Goal: Transaction & Acquisition: Purchase product/service

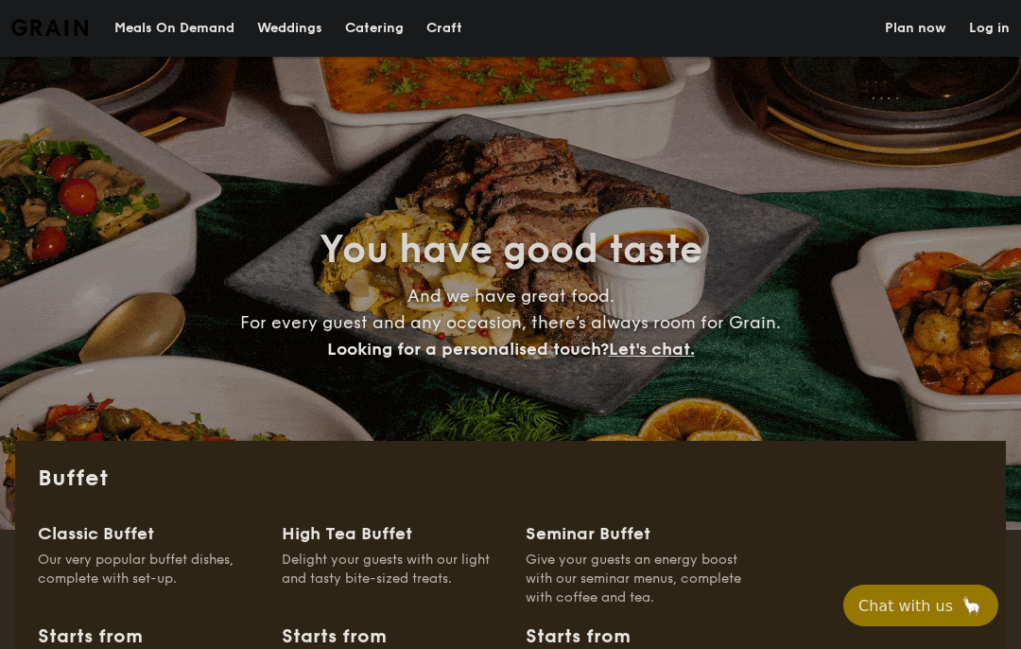
select select
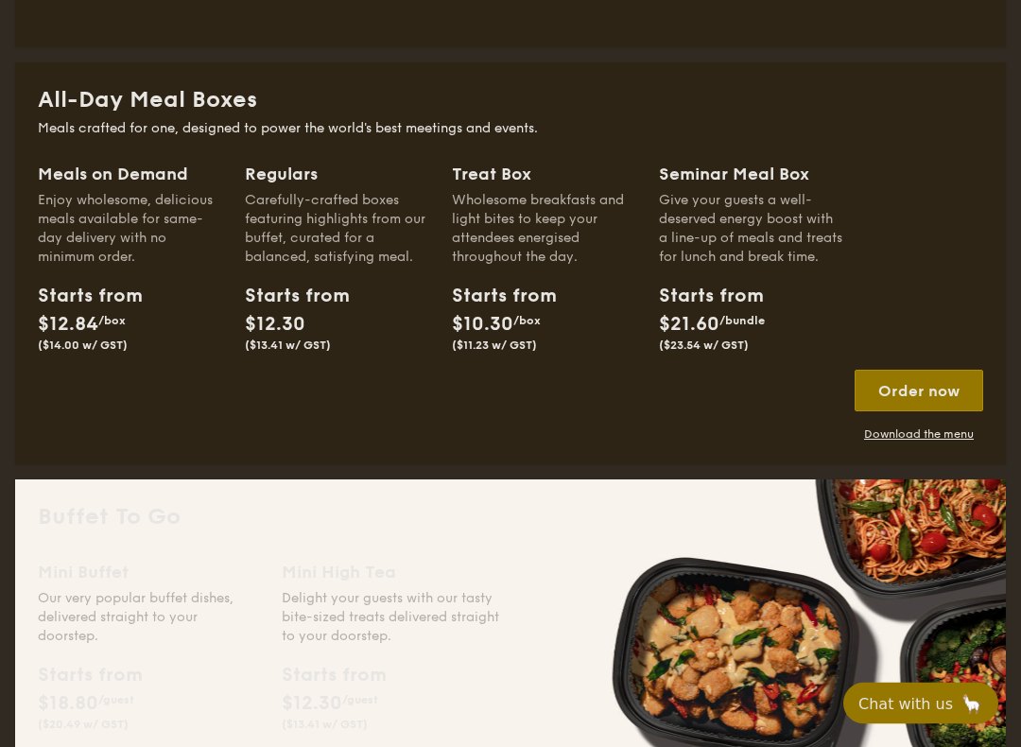
scroll to position [808, 0]
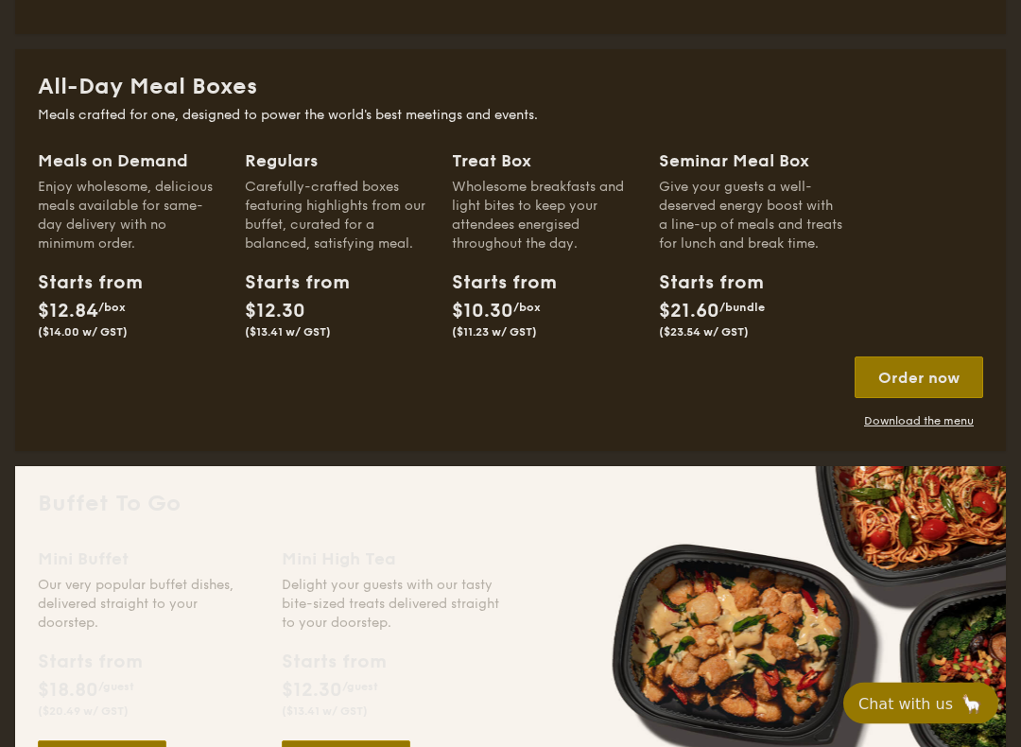
click at [287, 160] on div "Regulars" at bounding box center [337, 161] width 184 height 26
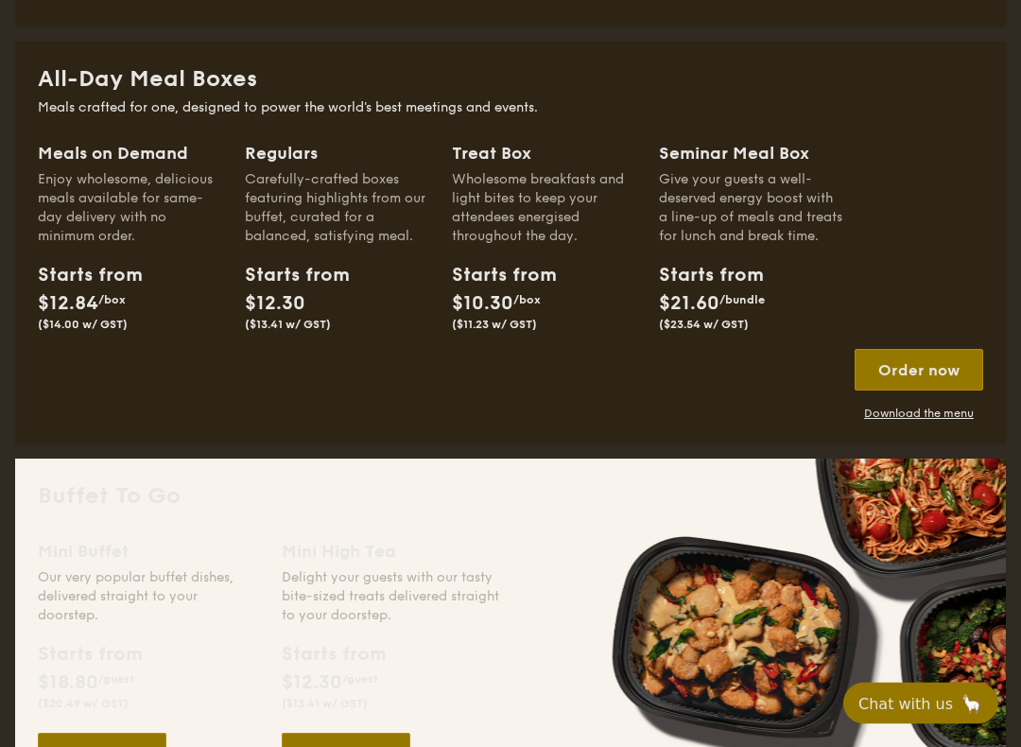
scroll to position [816, 0]
click at [73, 290] on div "Starts from $12.84 /box ($14.00 w/ GST)" at bounding box center [80, 296] width 85 height 70
click at [122, 142] on div "Meals on Demand" at bounding box center [130, 153] width 184 height 26
click at [122, 302] on span "/box" at bounding box center [111, 299] width 27 height 13
click at [935, 368] on div "Order now" at bounding box center [919, 370] width 129 height 42
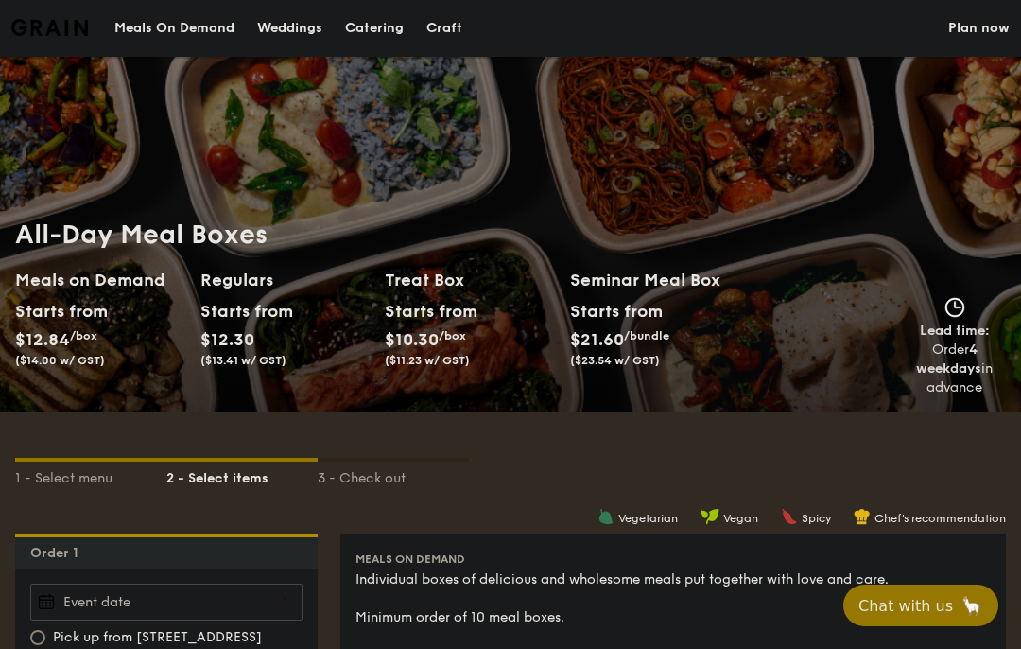
click at [177, 19] on div "Meals On Demand" at bounding box center [174, 28] width 120 height 57
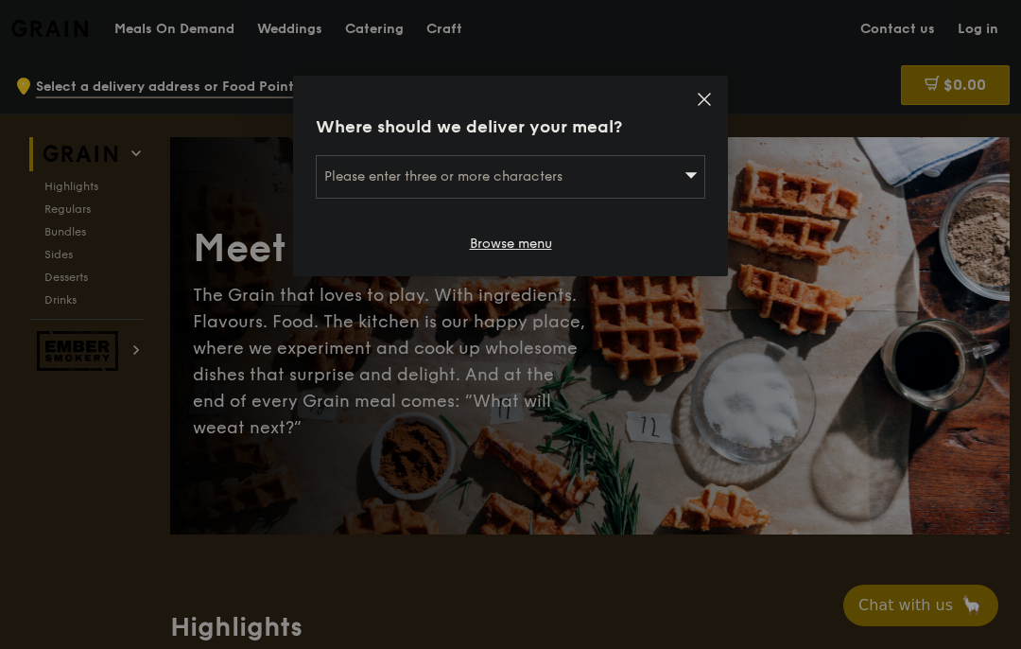
click at [670, 180] on div "Please enter three or more characters" at bounding box center [511, 177] width 390 height 44
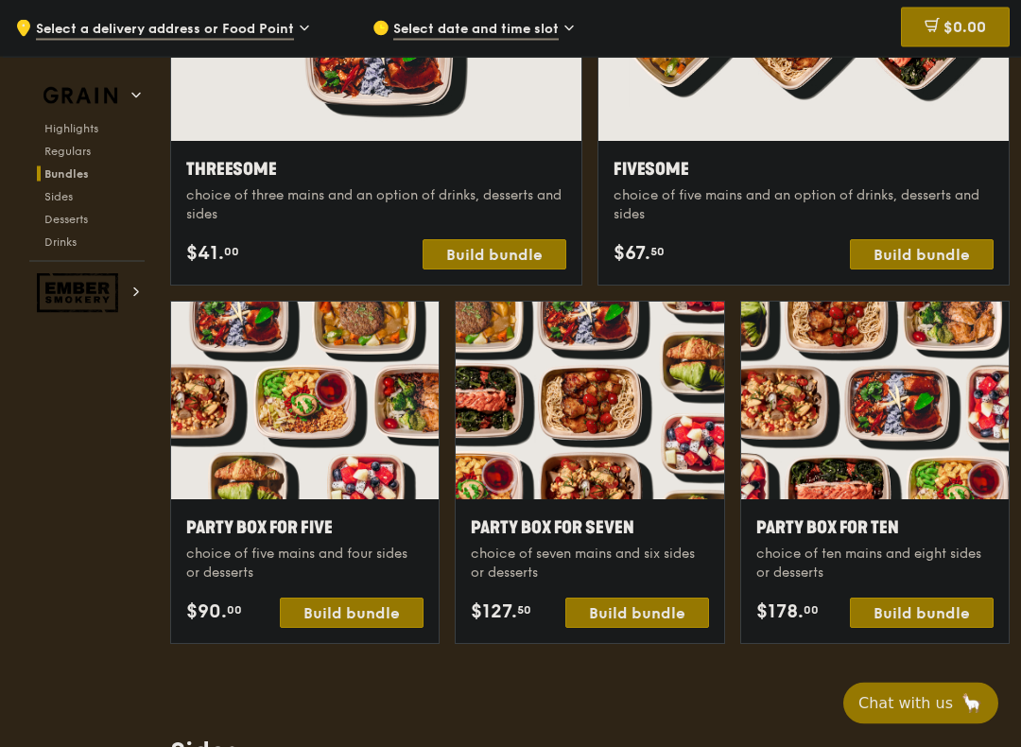
scroll to position [3487, 0]
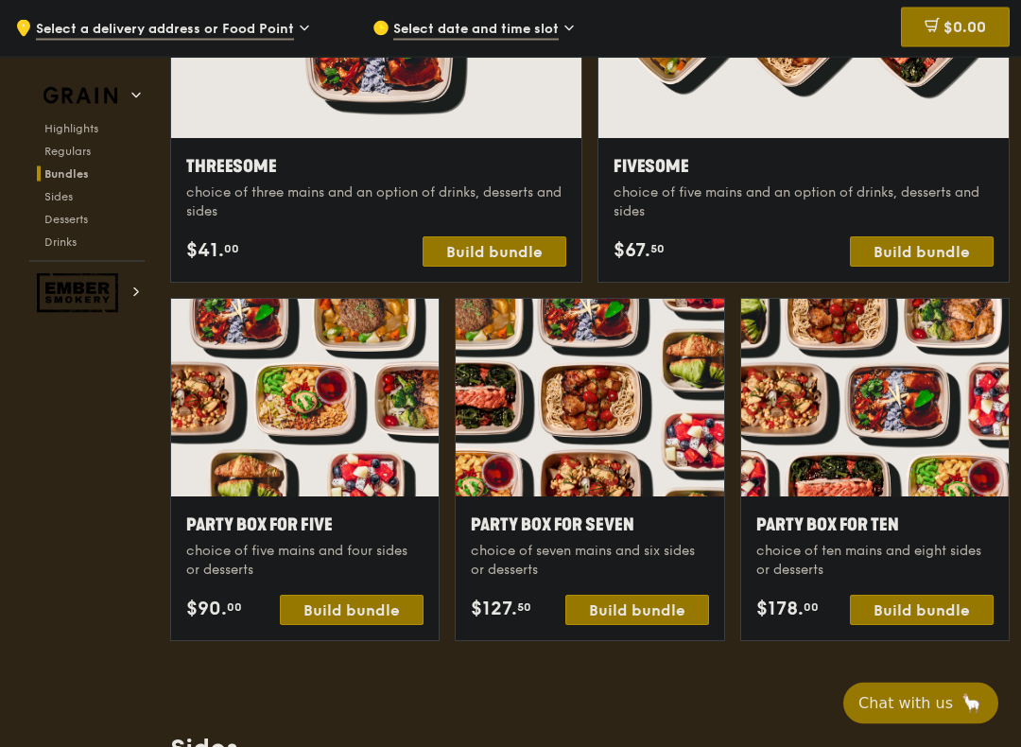
click at [927, 604] on div "Build bundle" at bounding box center [922, 611] width 144 height 30
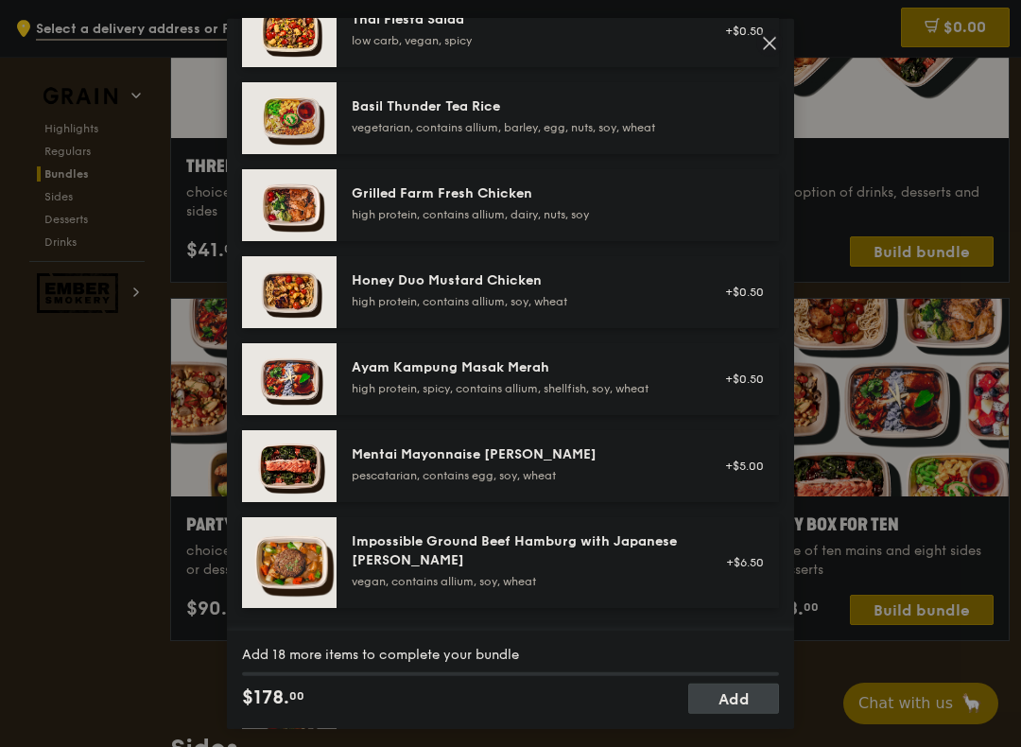
scroll to position [381, 0]
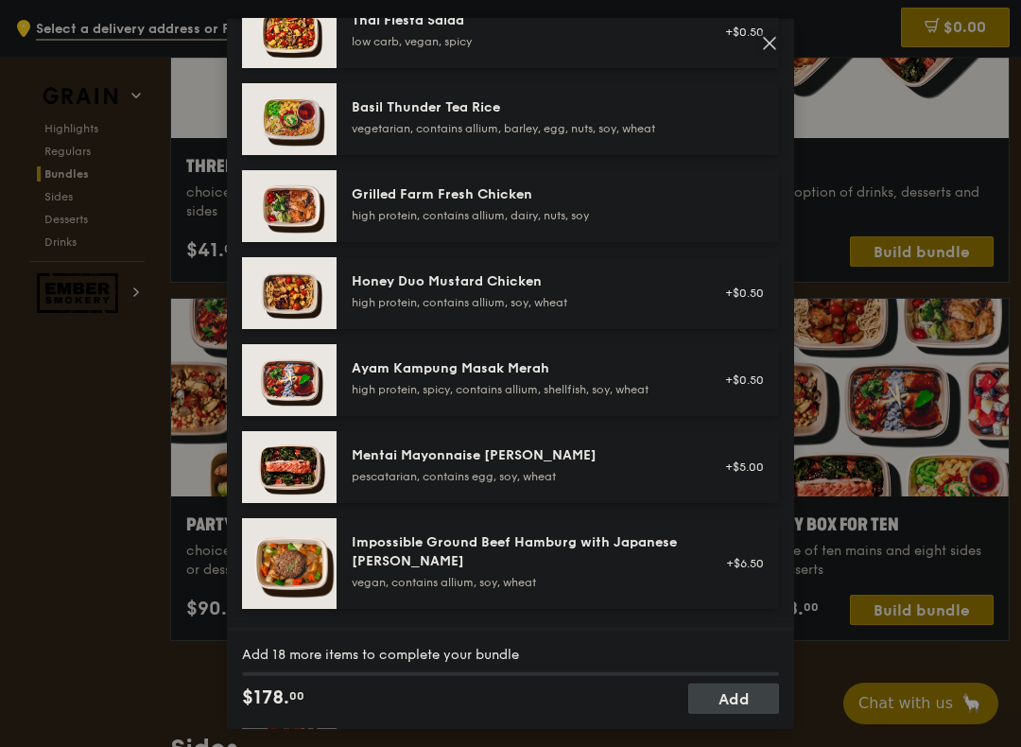
click at [281, 395] on img at bounding box center [289, 380] width 95 height 72
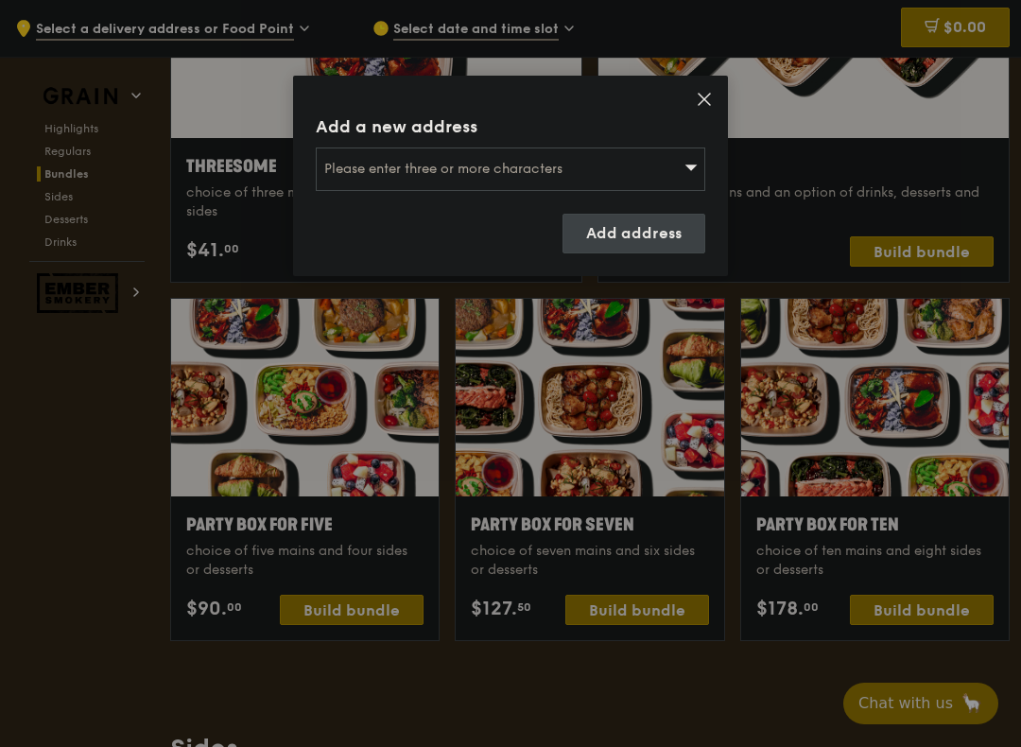
click at [707, 98] on icon at bounding box center [704, 99] width 17 height 17
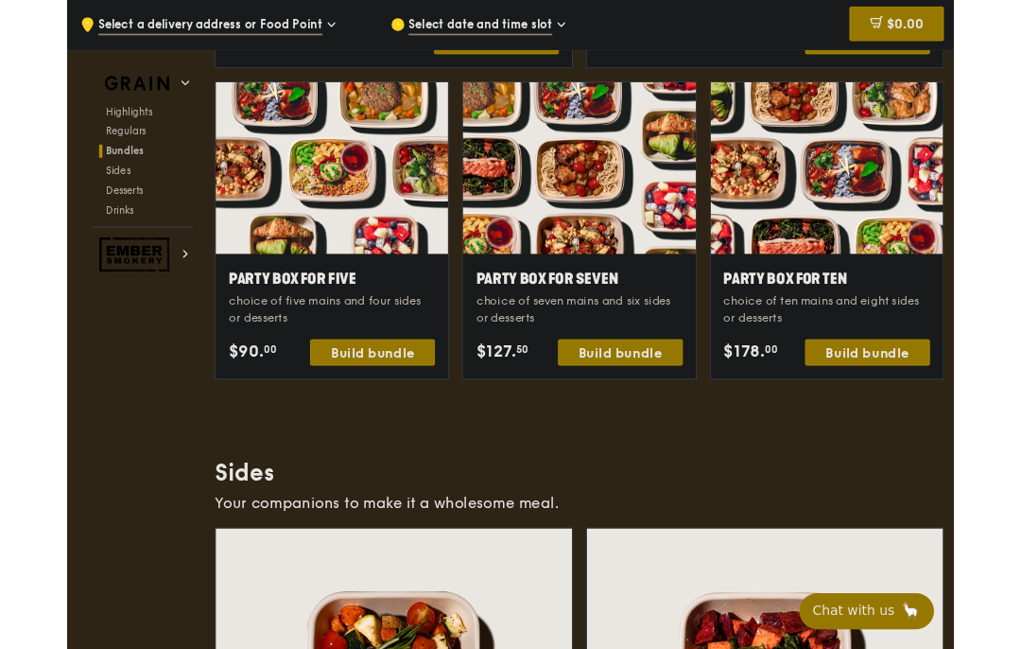
scroll to position [3690, 0]
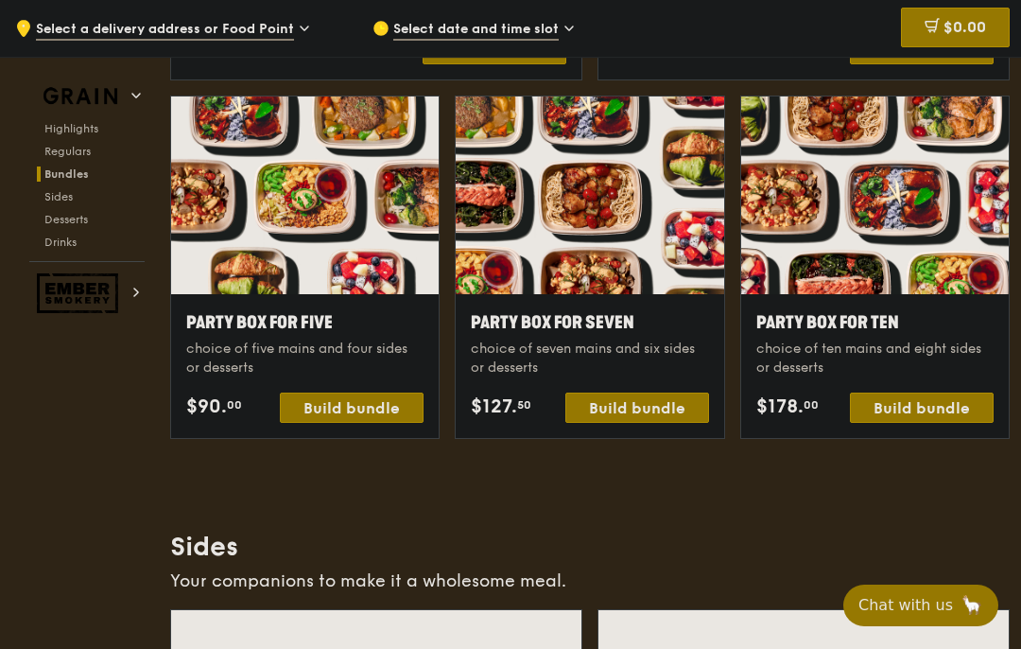
click at [618, 226] on div at bounding box center [590, 195] width 268 height 198
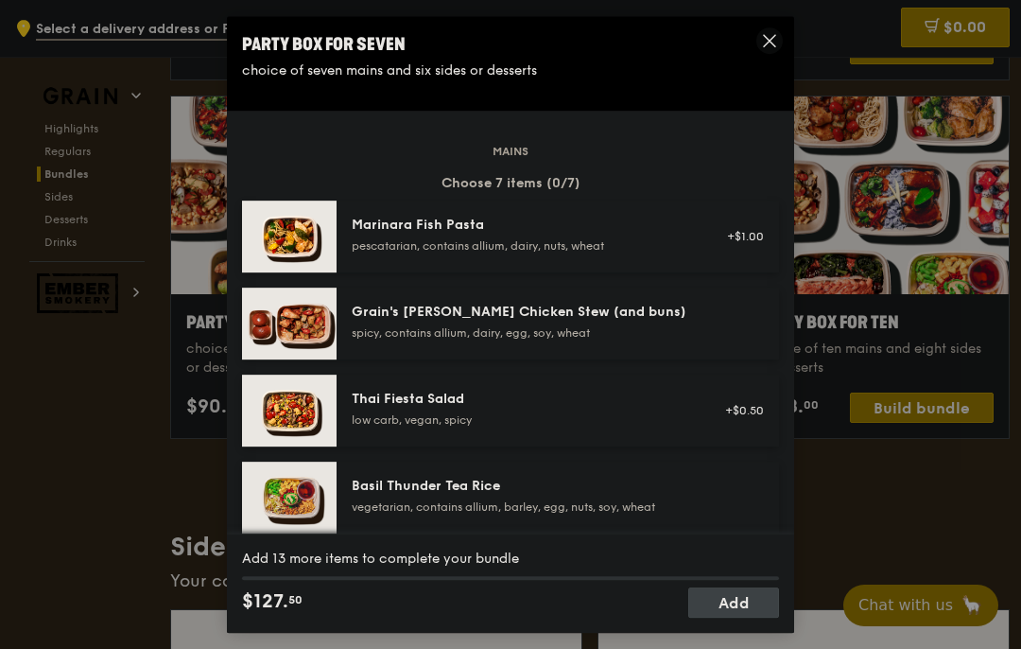
click at [326, 263] on img at bounding box center [289, 236] width 95 height 72
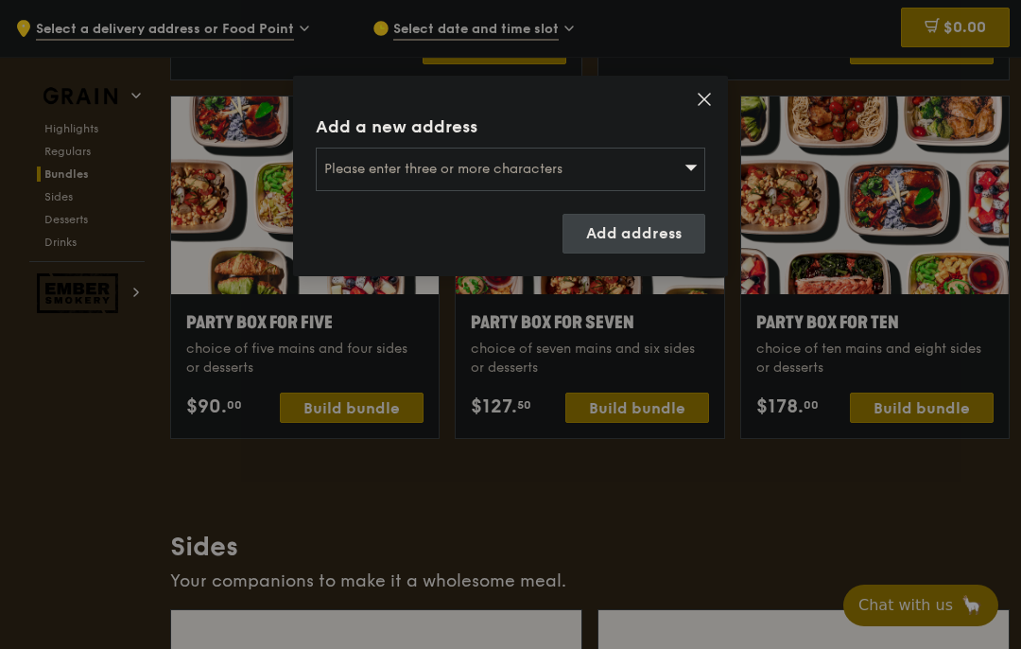
click at [660, 164] on div "Please enter three or more characters" at bounding box center [511, 170] width 390 height 44
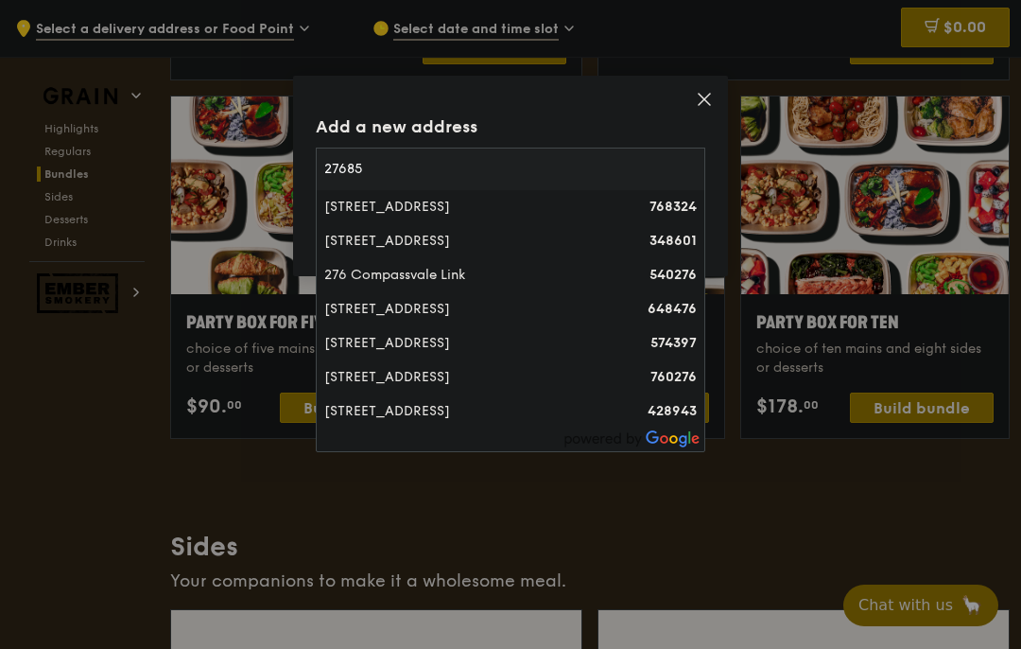
type input "276858"
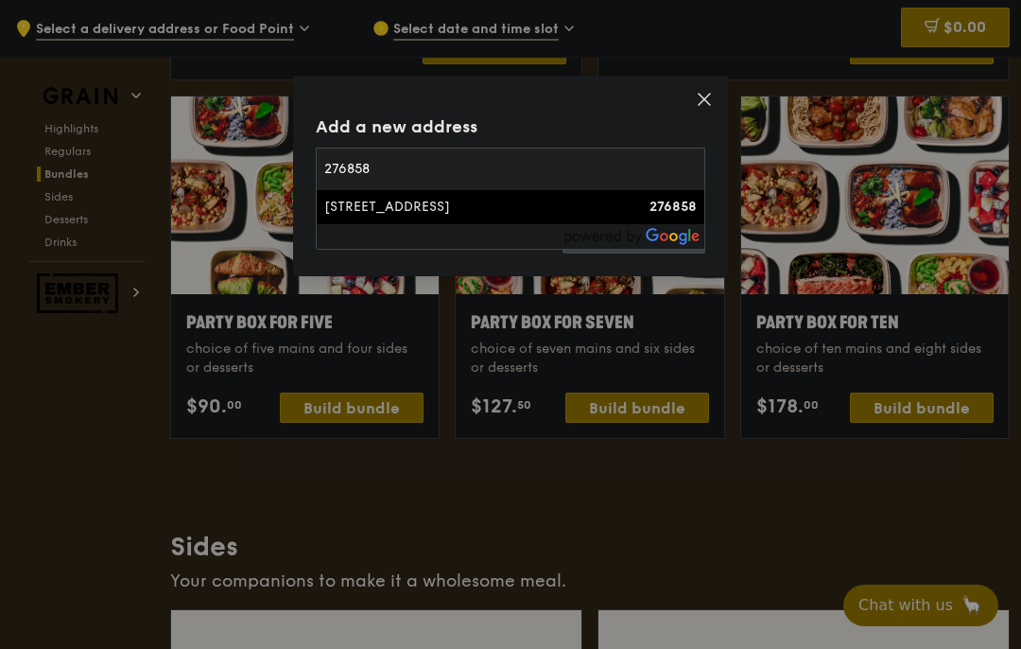
click at [441, 204] on div "24 Mount Sinai Road" at bounding box center [464, 207] width 280 height 19
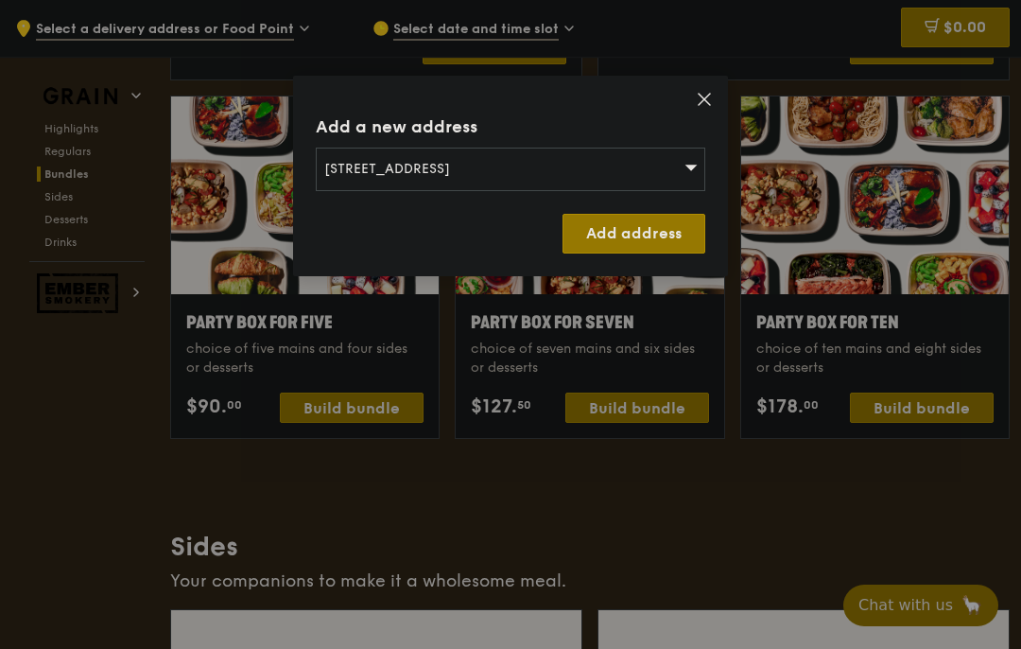
click at [644, 235] on link "Add address" at bounding box center [634, 234] width 143 height 40
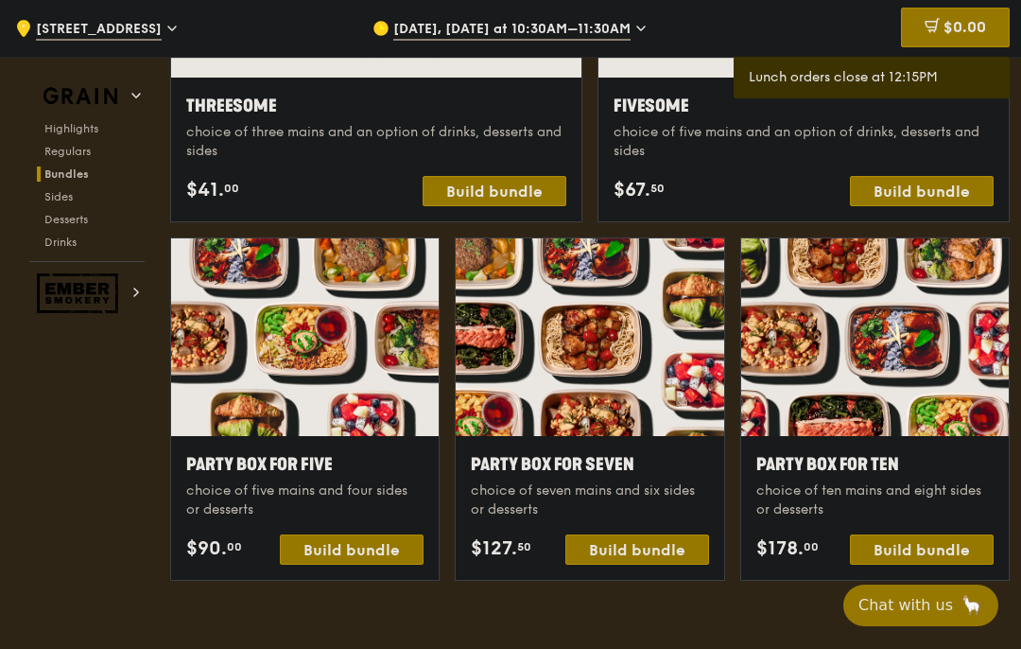
scroll to position [3547, 0]
click at [618, 18] on div "Sep 8, Today at 10:30AM–11:30AM" at bounding box center [536, 28] width 327 height 57
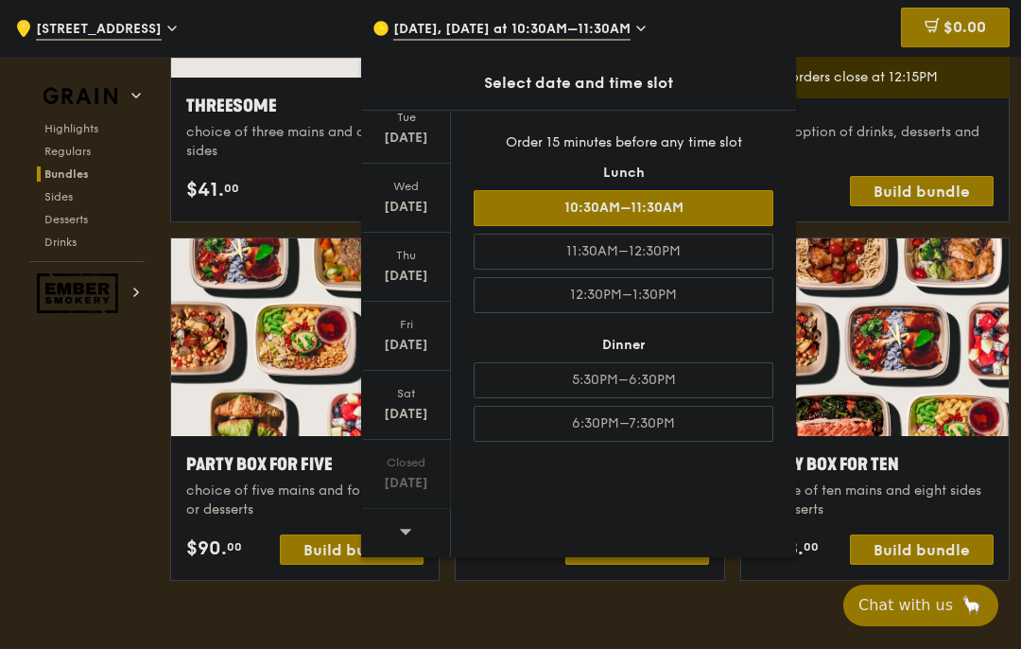
scroll to position [134, 0]
click at [413, 519] on div at bounding box center [406, 533] width 90 height 48
click at [409, 521] on span at bounding box center [405, 531] width 13 height 44
click at [412, 523] on div at bounding box center [406, 533] width 90 height 48
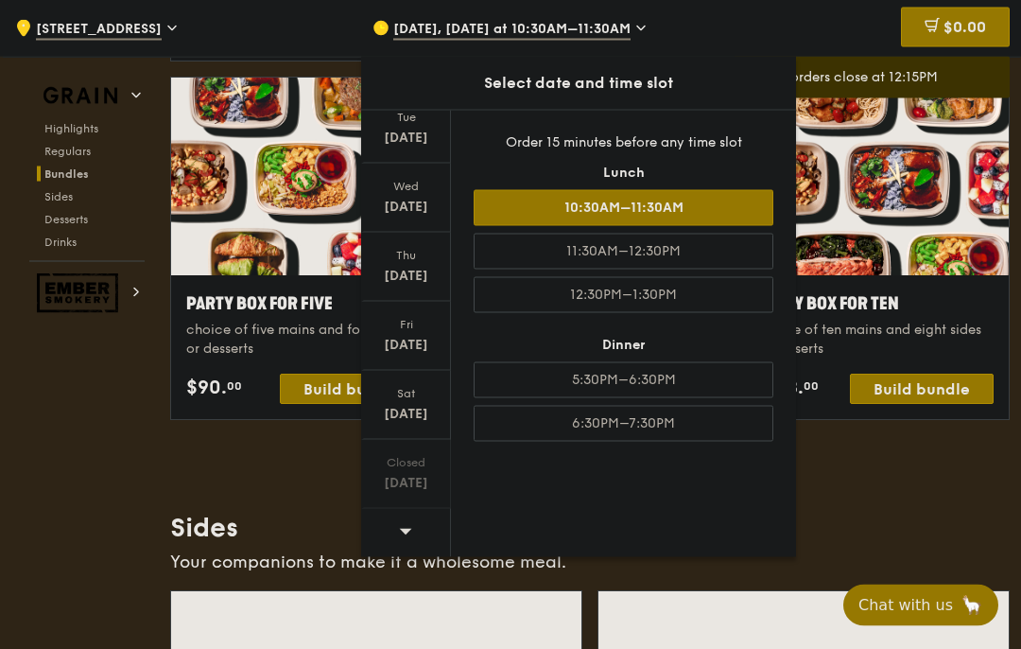
scroll to position [3710, 0]
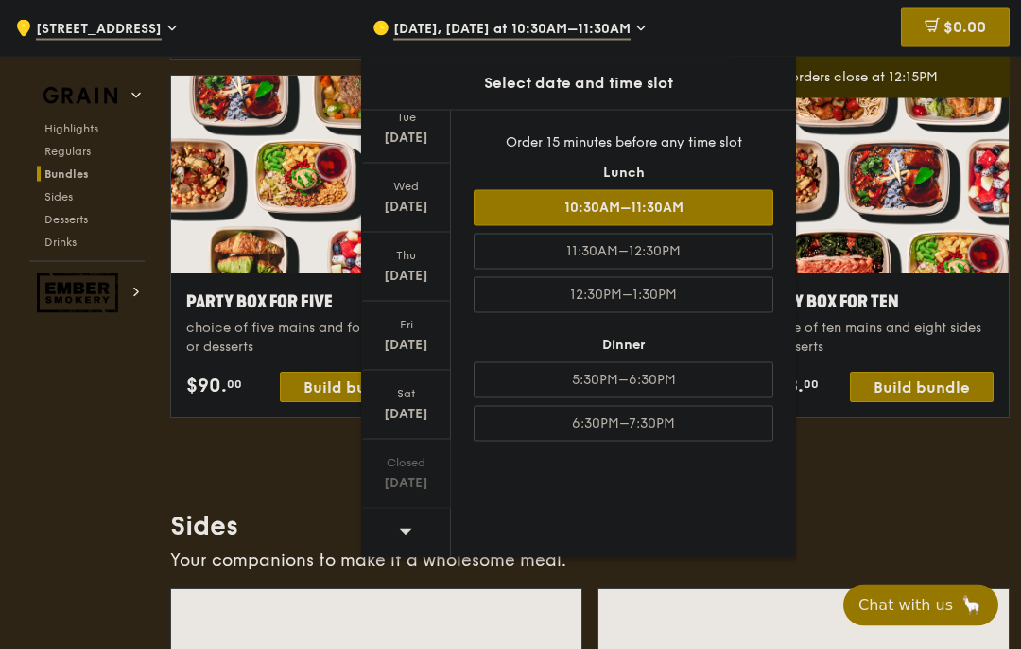
click at [405, 531] on icon at bounding box center [406, 532] width 12 height 6
click at [409, 527] on icon at bounding box center [405, 531] width 13 height 14
click at [412, 530] on div at bounding box center [406, 533] width 90 height 48
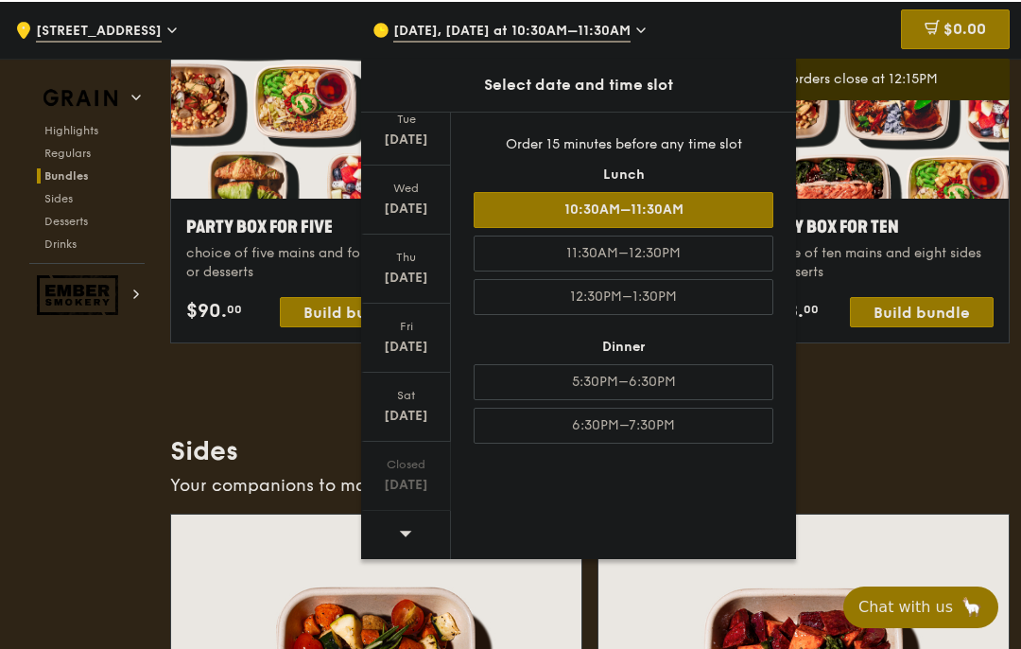
scroll to position [3785, 0]
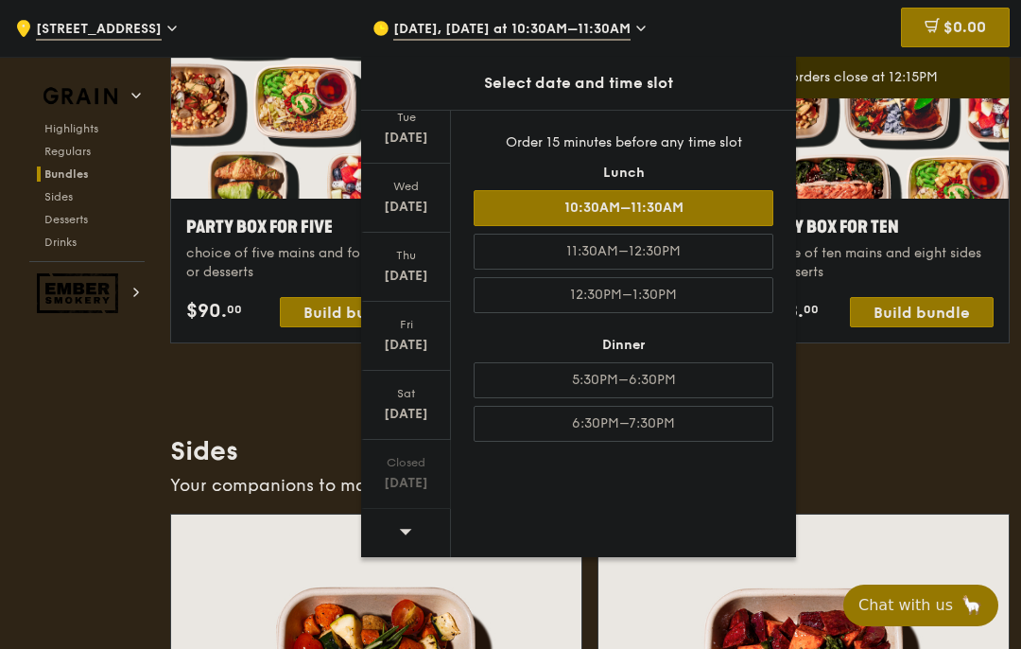
click at [691, 375] on div "5:30PM–6:30PM" at bounding box center [624, 380] width 300 height 36
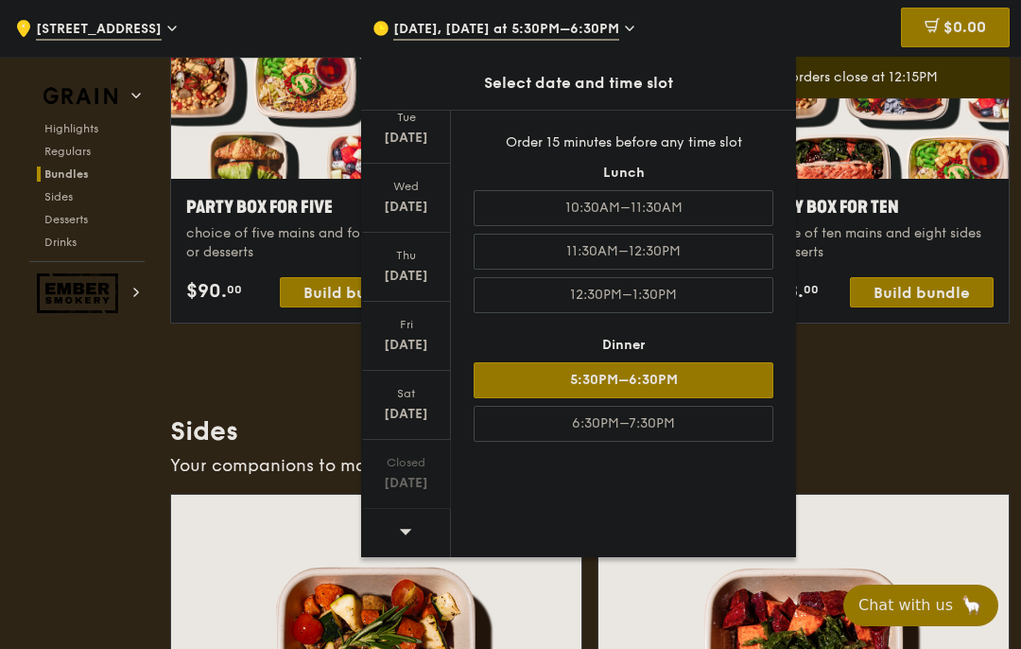
scroll to position [3787, 0]
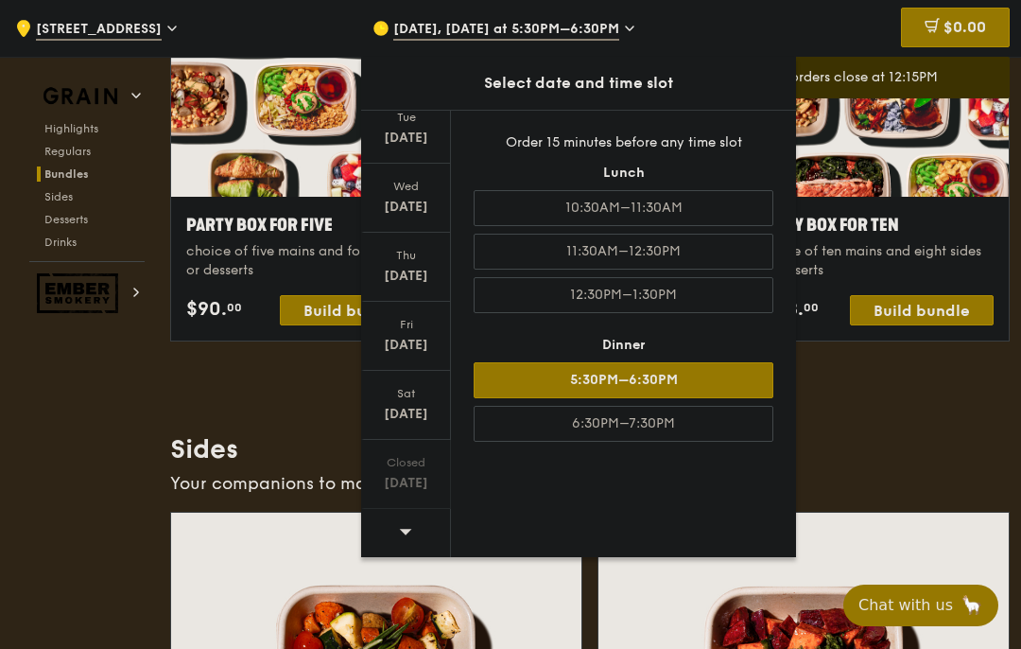
click at [406, 535] on icon at bounding box center [405, 531] width 13 height 14
click at [598, 20] on span "Sep 8, Today at 5:30PM–6:30PM" at bounding box center [506, 30] width 226 height 21
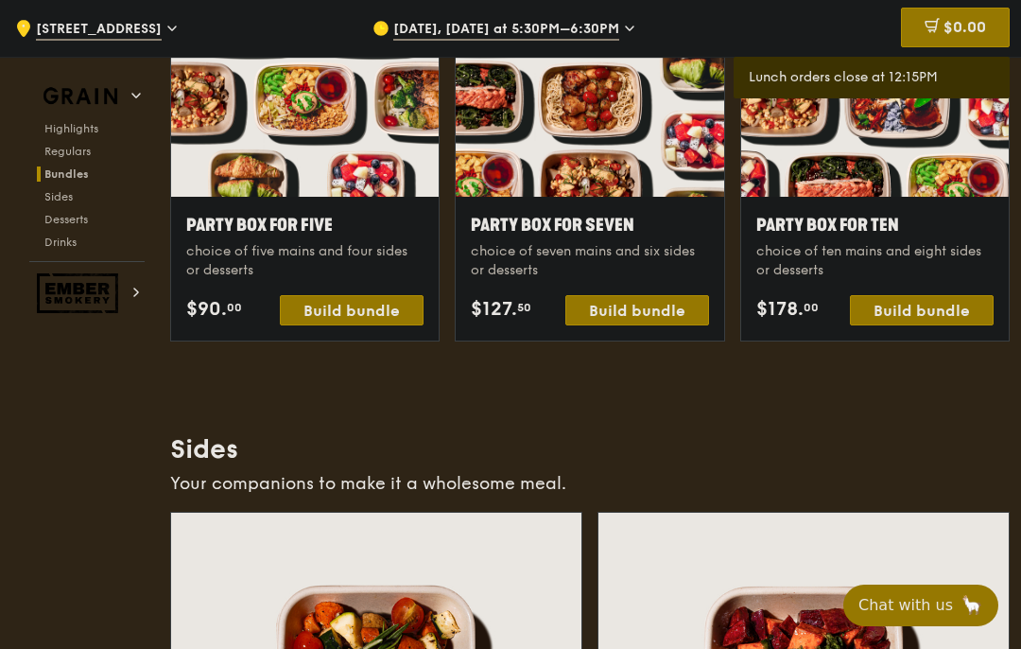
click at [600, 29] on span "Sep 8, Today at 5:30PM–6:30PM" at bounding box center [506, 30] width 226 height 21
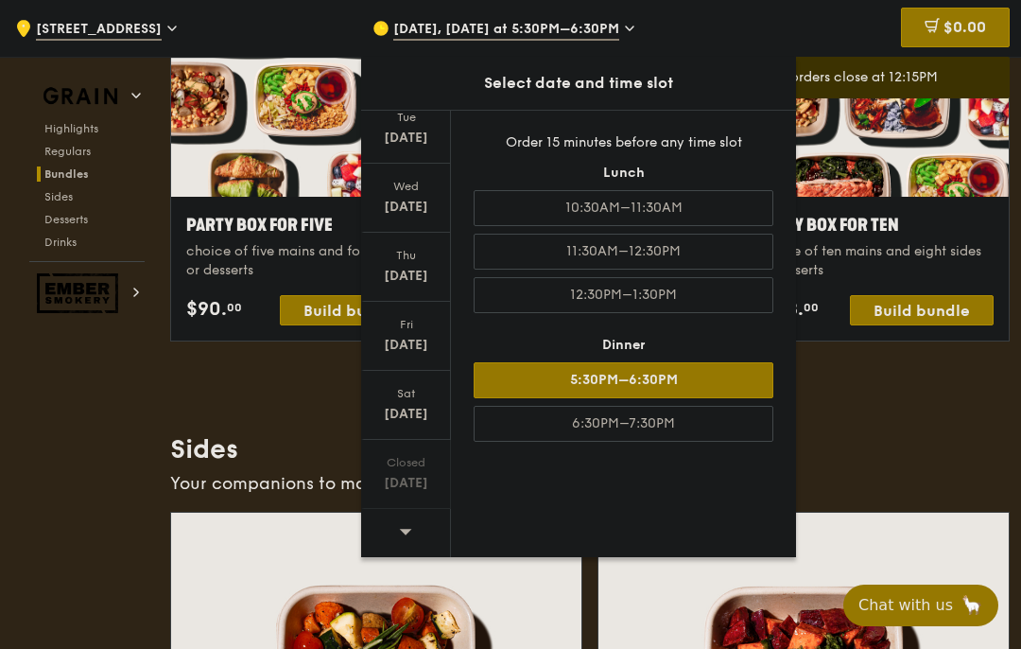
scroll to position [134, 0]
click at [416, 404] on div "Sat Sep 13" at bounding box center [406, 405] width 90 height 69
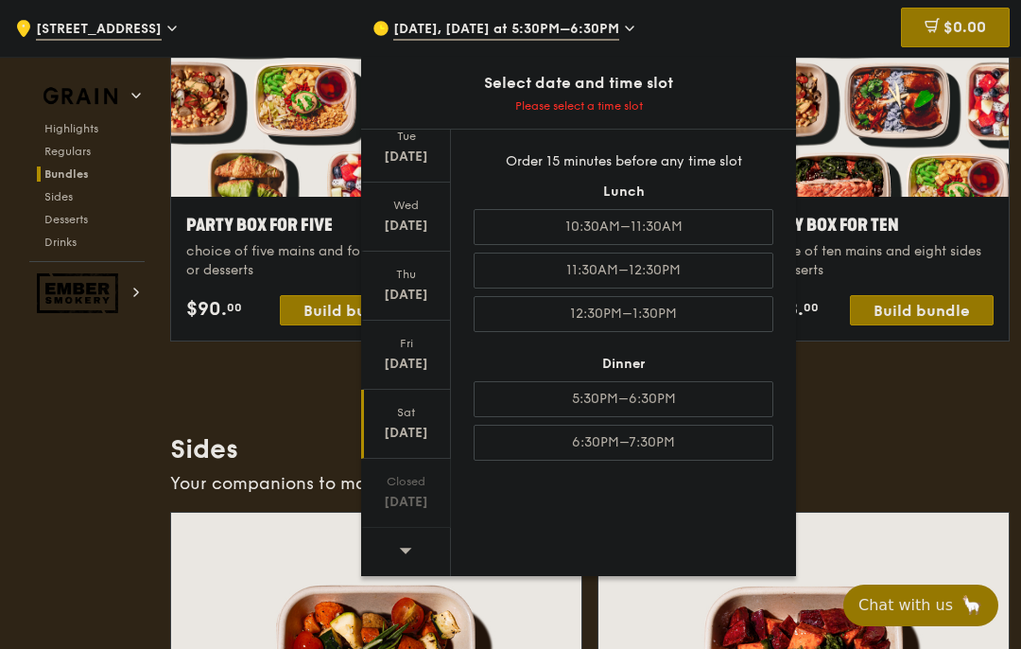
click at [409, 545] on icon at bounding box center [405, 550] width 13 height 14
click at [407, 552] on icon at bounding box center [406, 551] width 12 height 6
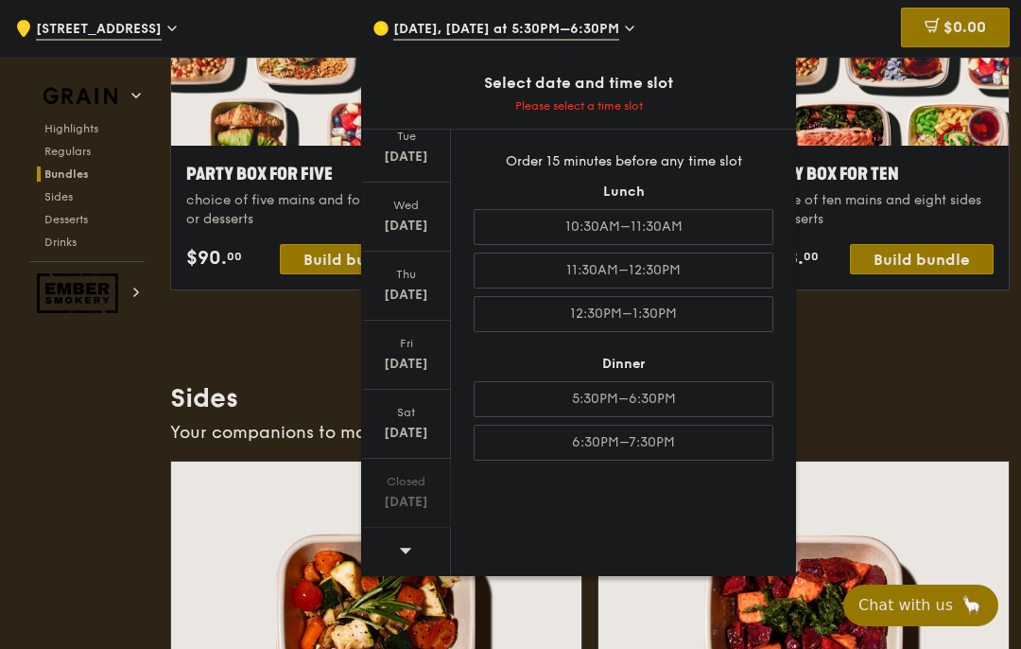
click at [420, 417] on div "Sat" at bounding box center [406, 412] width 84 height 15
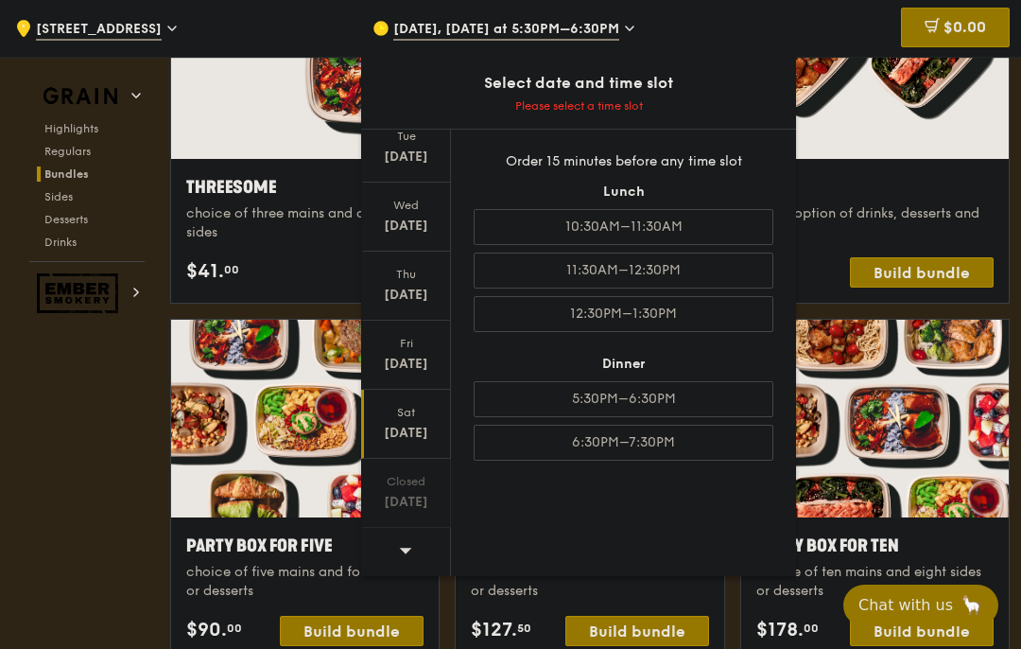
scroll to position [3466, 0]
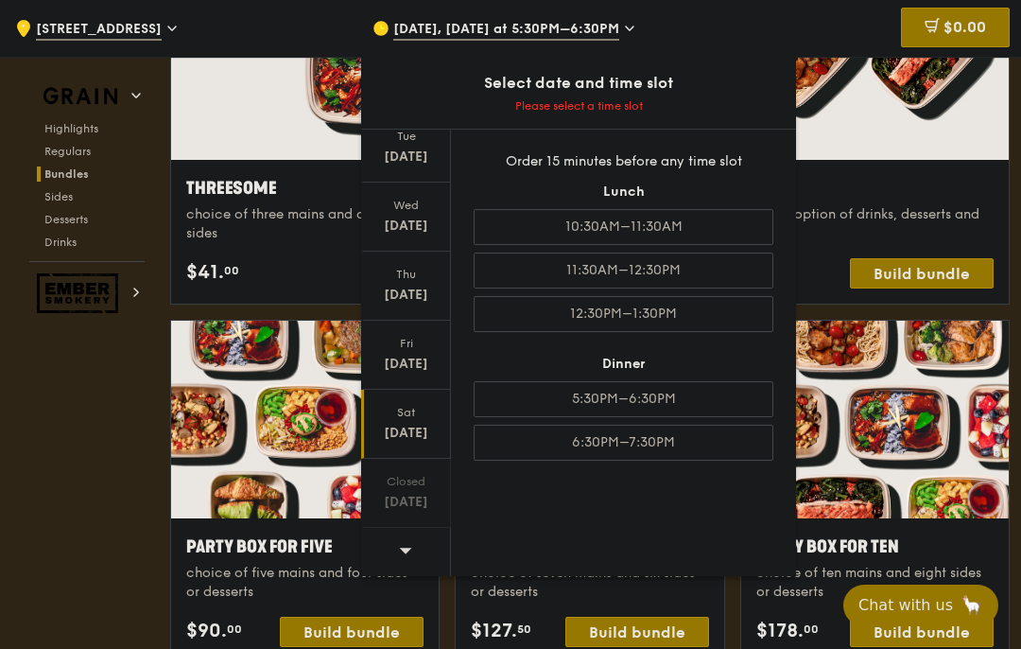
click at [656, 398] on div "5:30PM–6:30PM" at bounding box center [624, 399] width 300 height 36
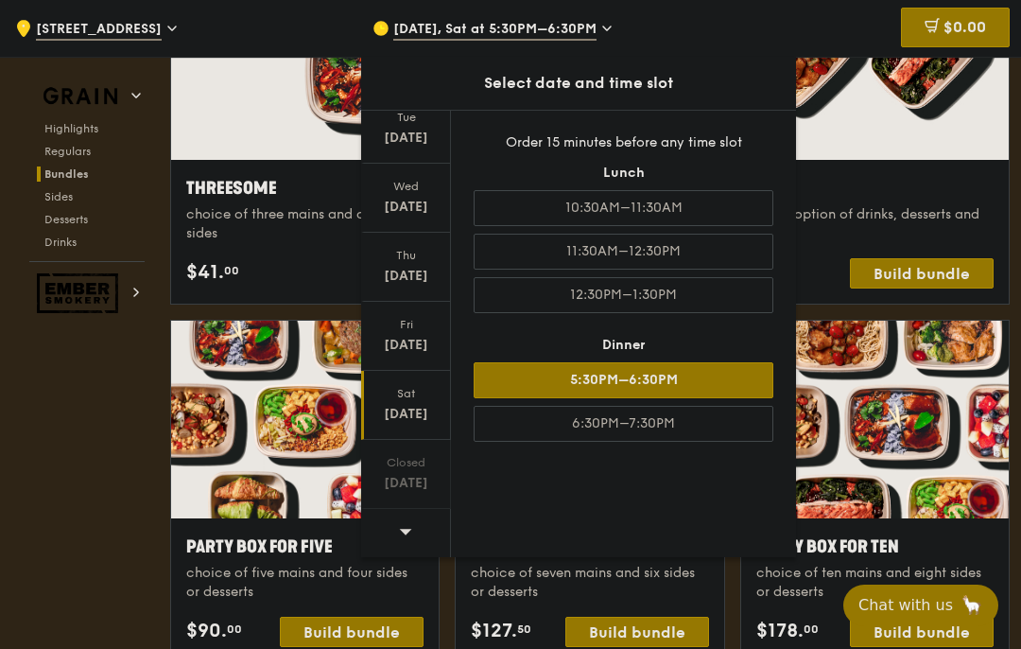
click at [406, 536] on icon at bounding box center [405, 531] width 13 height 14
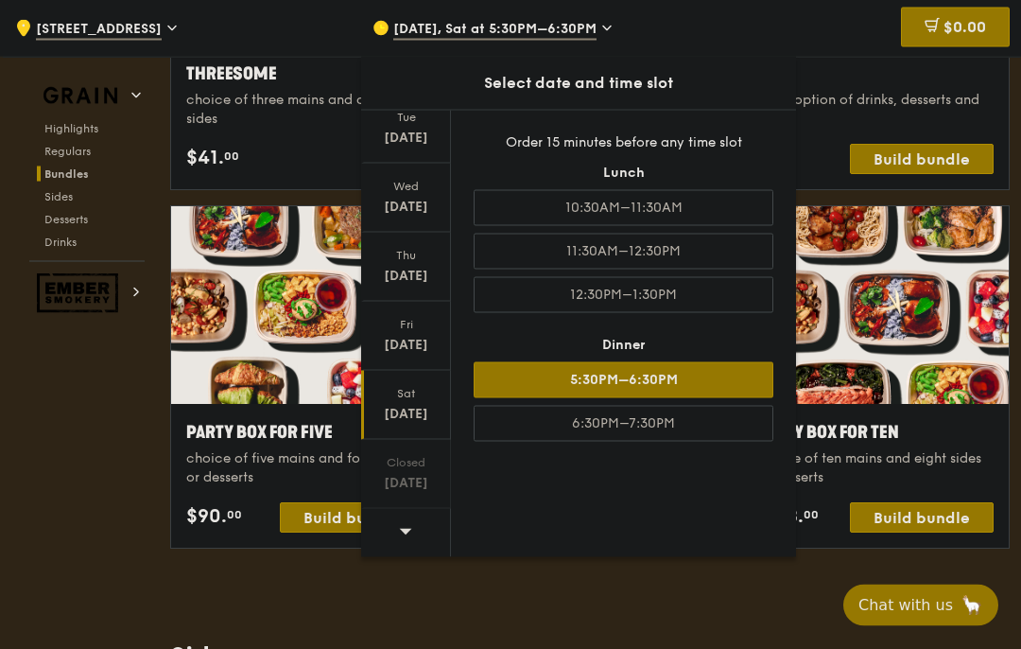
scroll to position [3591, 0]
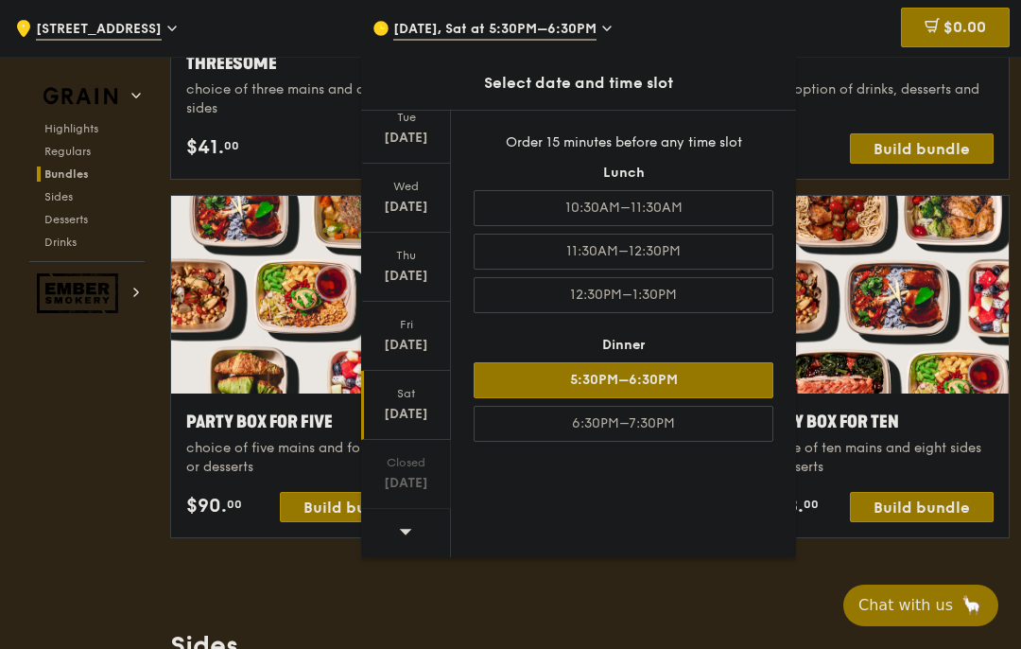
click at [953, 513] on div "Build bundle" at bounding box center [922, 507] width 144 height 30
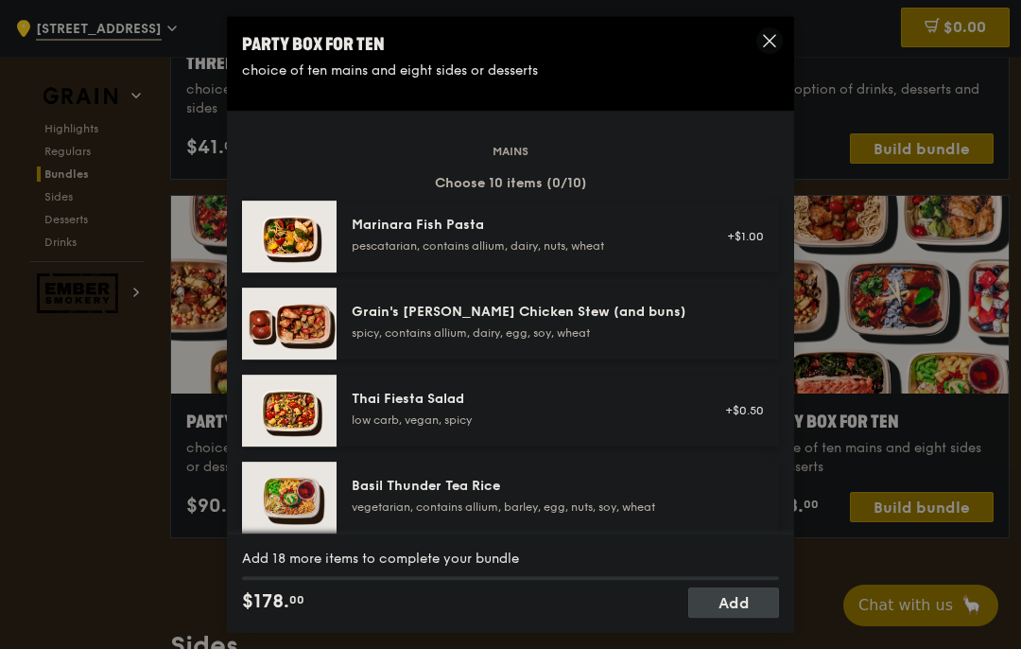
click at [514, 235] on div "Marinara Fish Pasta" at bounding box center [521, 225] width 339 height 19
click at [290, 345] on img at bounding box center [289, 323] width 95 height 72
click at [321, 426] on img at bounding box center [289, 410] width 95 height 72
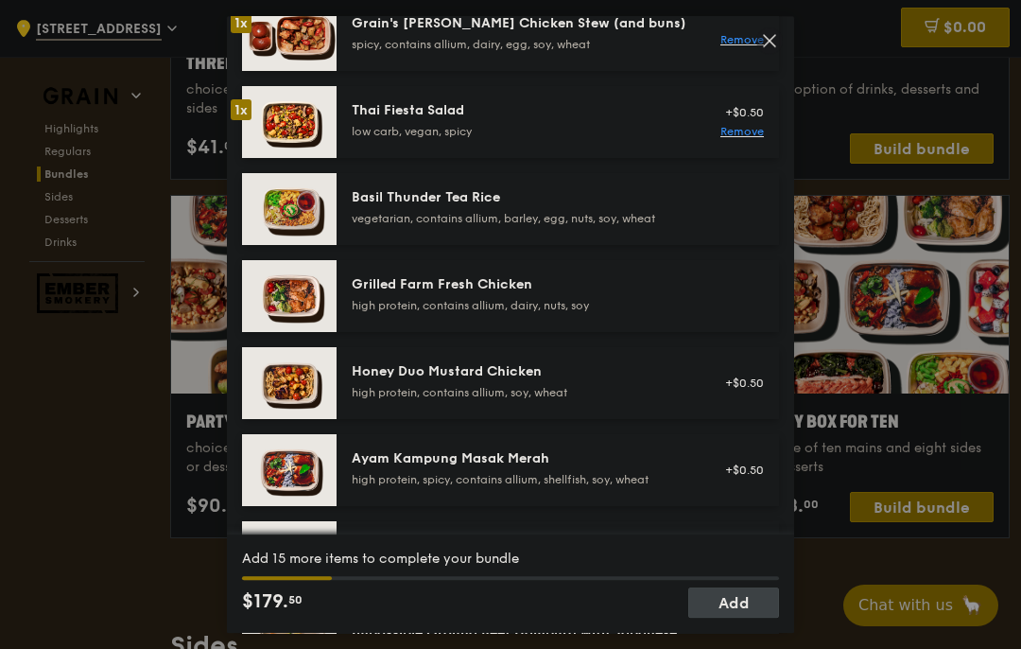
scroll to position [286, 0]
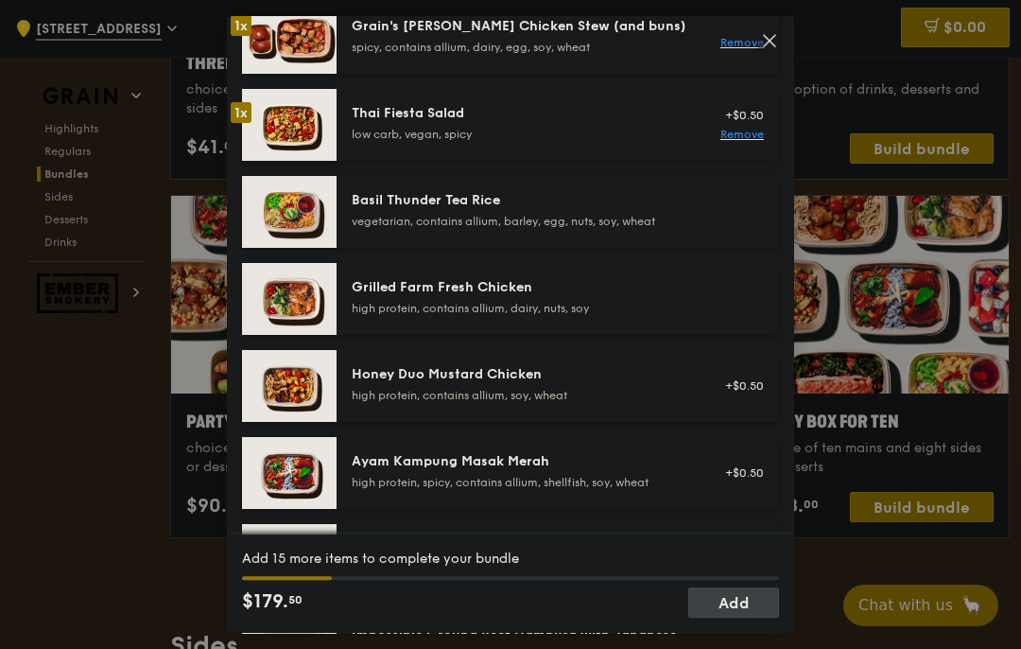
click at [435, 229] on div "vegetarian, contains allium, barley, egg, nuts, soy, wheat" at bounding box center [521, 221] width 339 height 15
click at [426, 316] on div "Grilled Farm Fresh Chicken high protein, contains allium, dairy, nuts, soy" at bounding box center [521, 297] width 339 height 38
click at [440, 403] on div "Honey Duo Mustard Chicken high protein, contains allium, soy, wheat" at bounding box center [521, 384] width 339 height 38
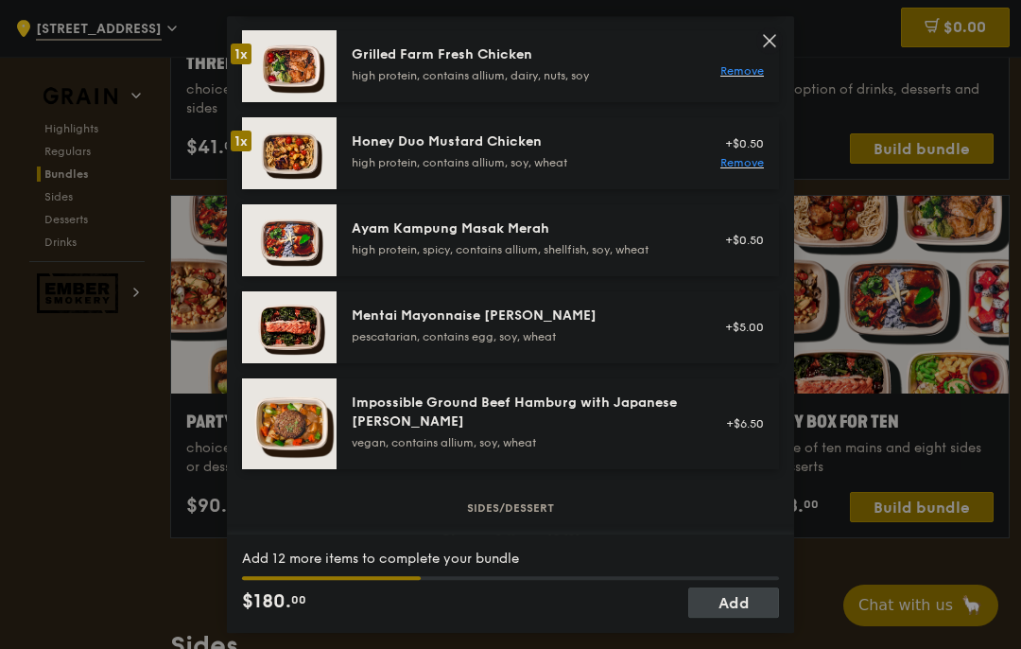
scroll to position [512, 0]
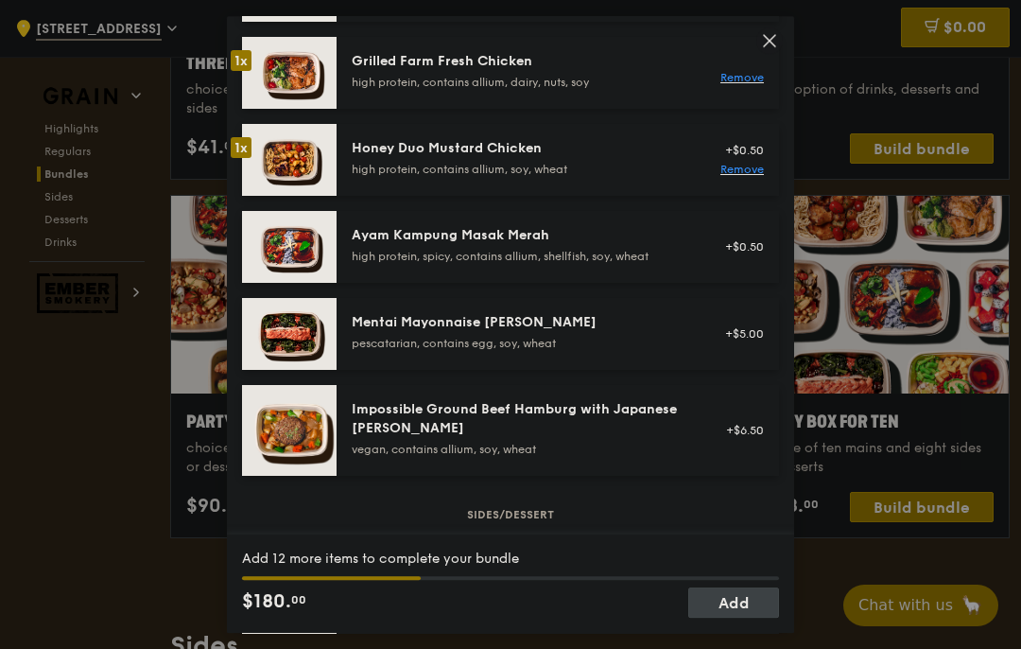
click at [431, 245] on div "Ayam Kampung Masak Merah" at bounding box center [521, 235] width 339 height 19
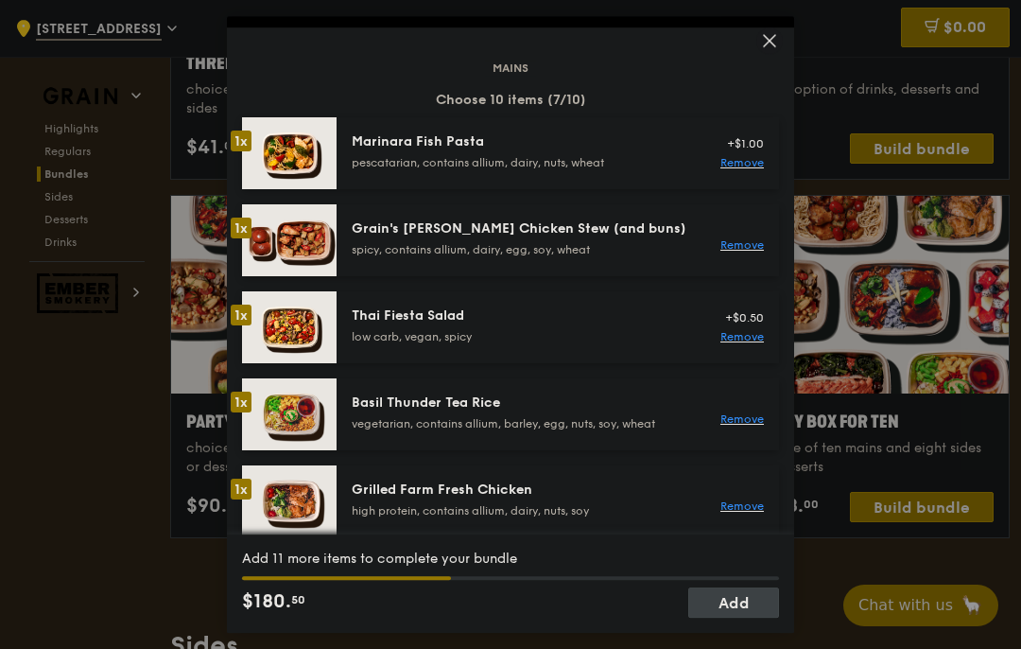
scroll to position [81, 0]
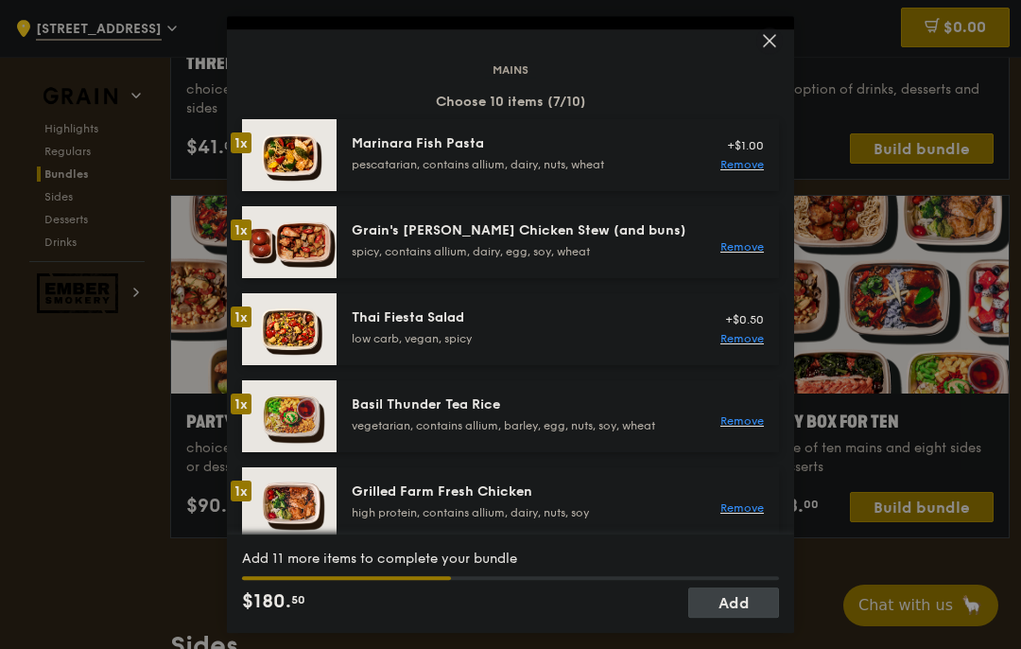
click at [458, 153] on div "Marinara Fish Pasta" at bounding box center [521, 143] width 339 height 19
click at [489, 343] on div "Thai Fiesta Salad low carb, vegan, spicy" at bounding box center [521, 327] width 339 height 38
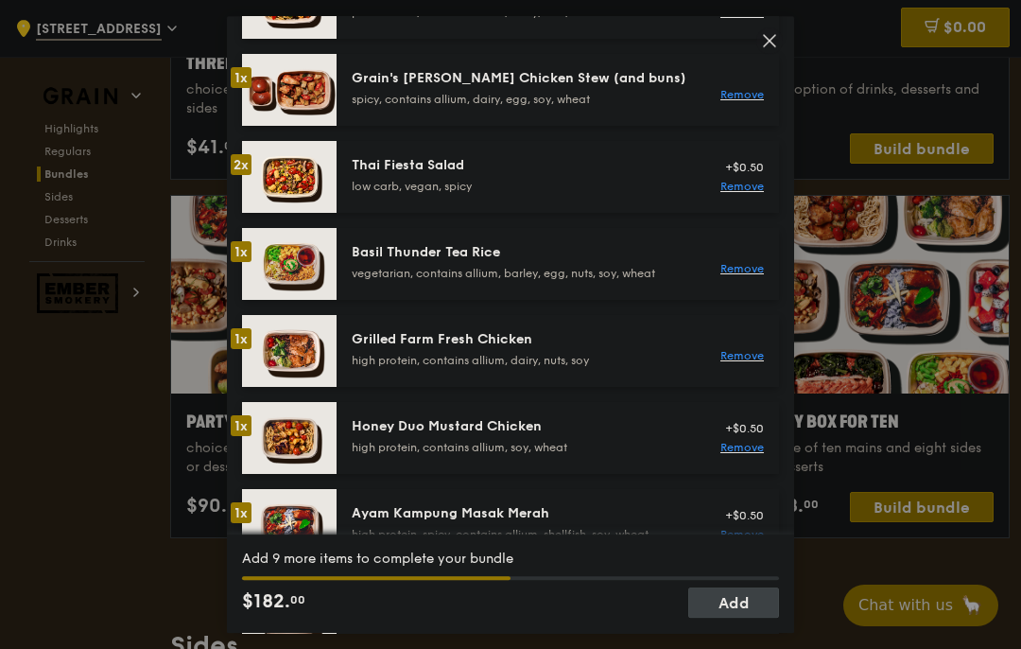
scroll to position [327, 0]
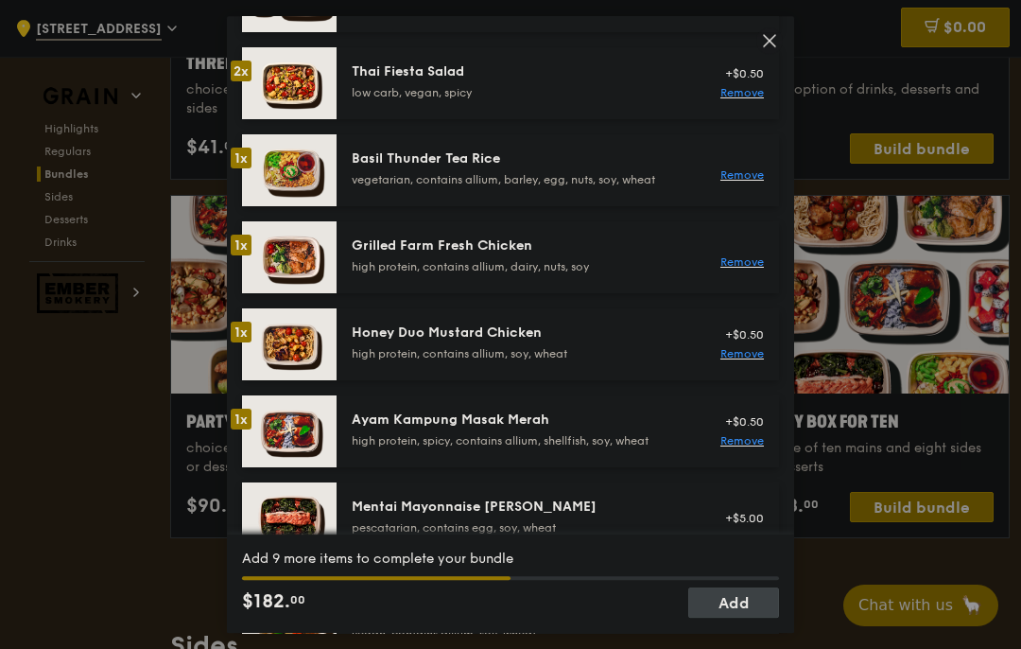
click at [469, 358] on div "Honey Duo Mustard Chicken high protein, contains allium, soy, wheat" at bounding box center [521, 342] width 339 height 38
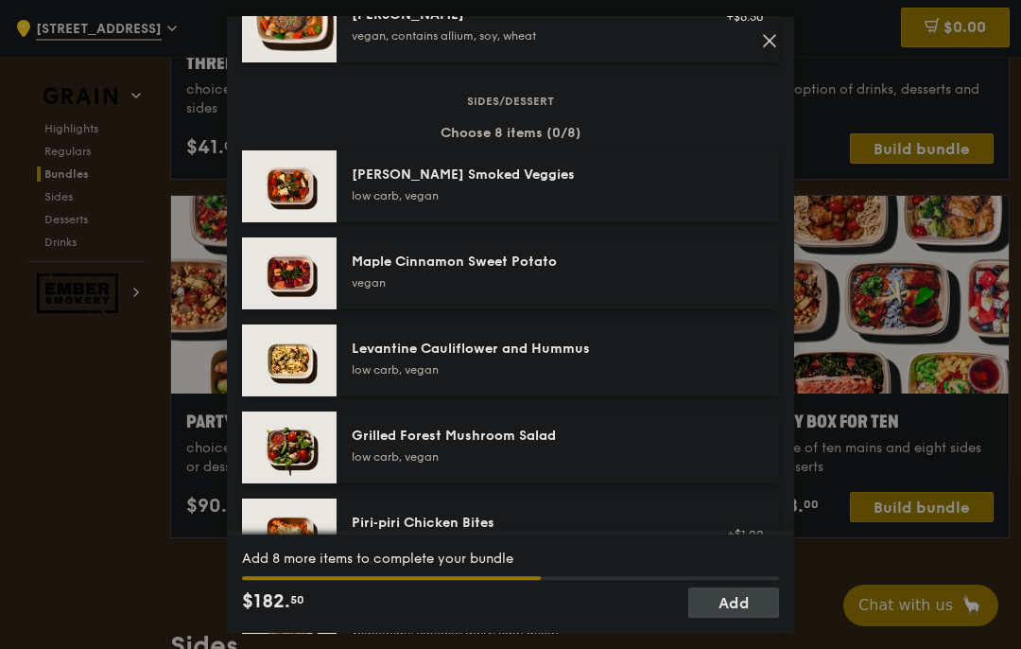
scroll to position [926, 0]
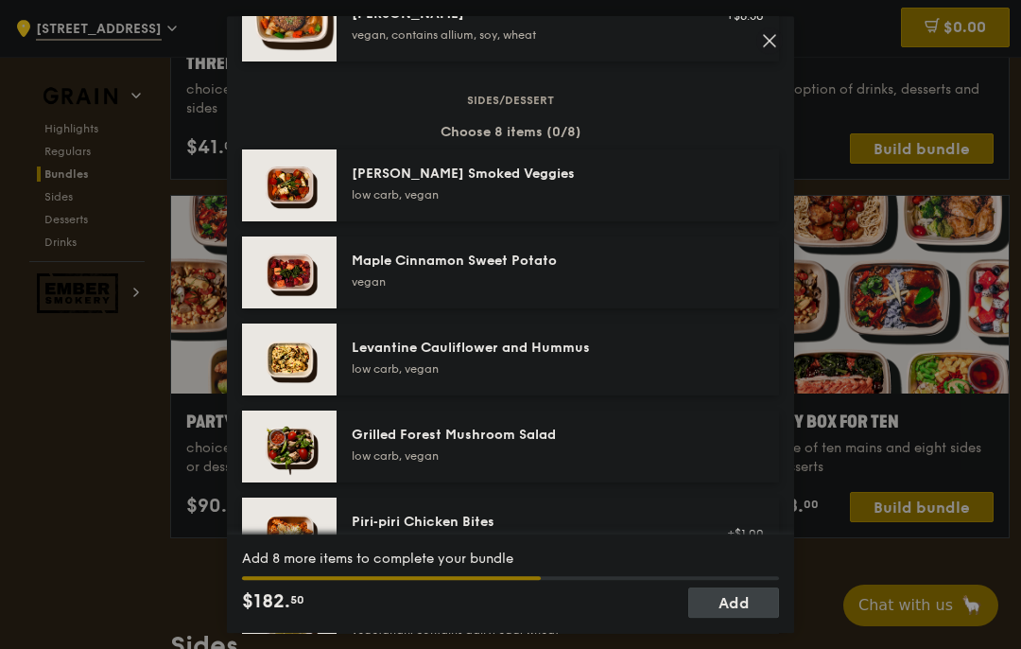
click at [453, 183] on div "[PERSON_NAME] Smoked Veggies" at bounding box center [521, 174] width 339 height 19
click at [512, 289] on div "vegan" at bounding box center [521, 281] width 339 height 15
click at [473, 376] on div "low carb, vegan" at bounding box center [521, 368] width 339 height 15
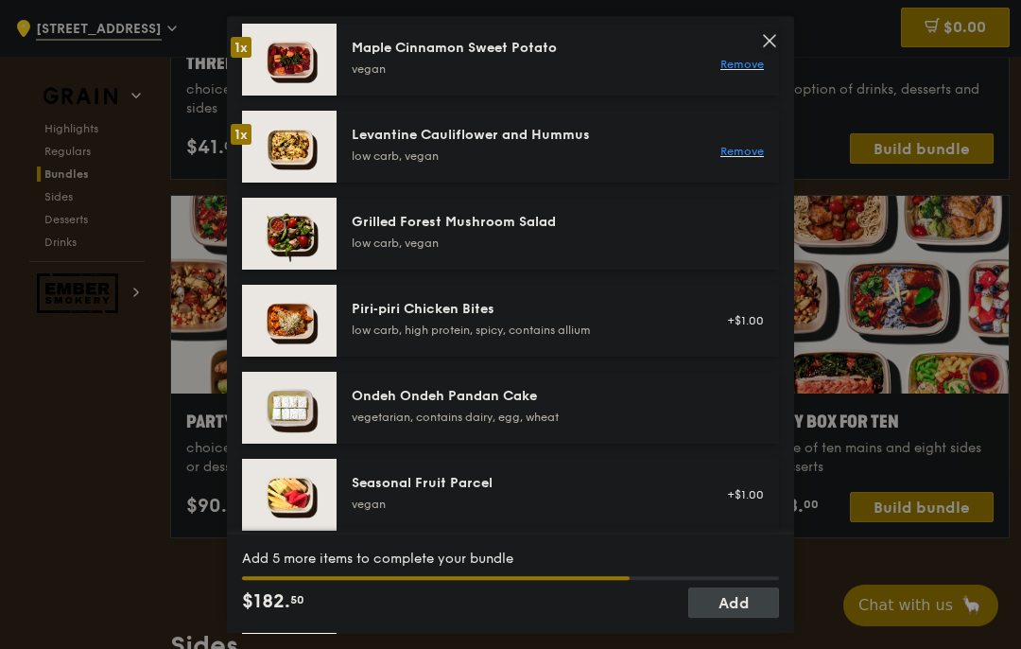
scroll to position [1171, 0]
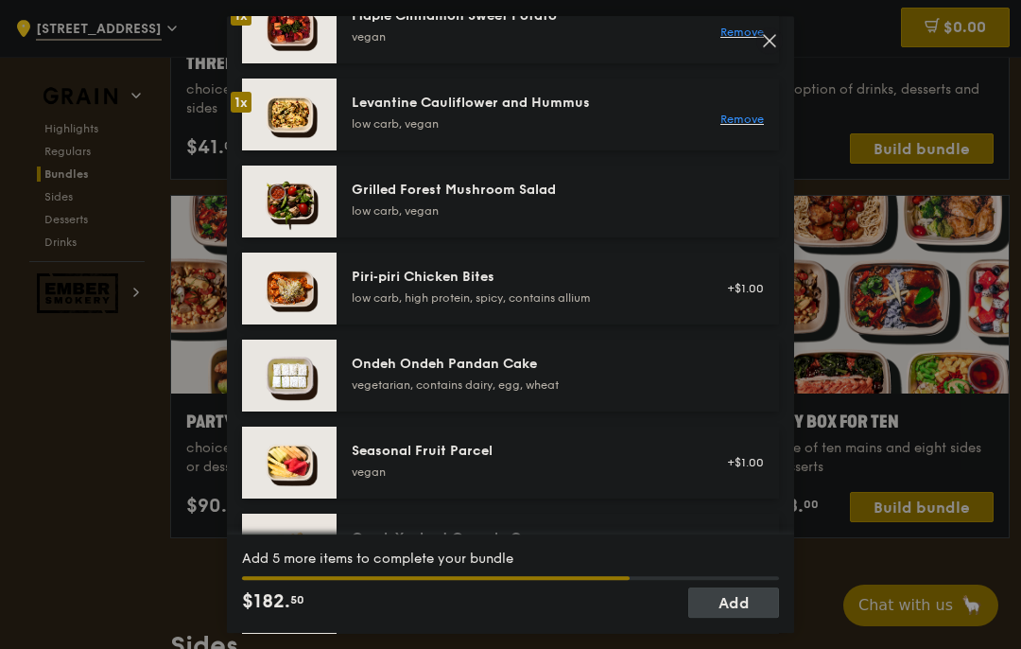
click at [560, 218] on div "low carb, vegan" at bounding box center [521, 210] width 339 height 15
click at [536, 305] on div "low carb, high protein, spicy, contains allium" at bounding box center [521, 297] width 339 height 15
click at [539, 392] on div "Ondeh Ondeh Pandan Cake vegetarian, contains dairy, egg, wheat" at bounding box center [521, 374] width 339 height 38
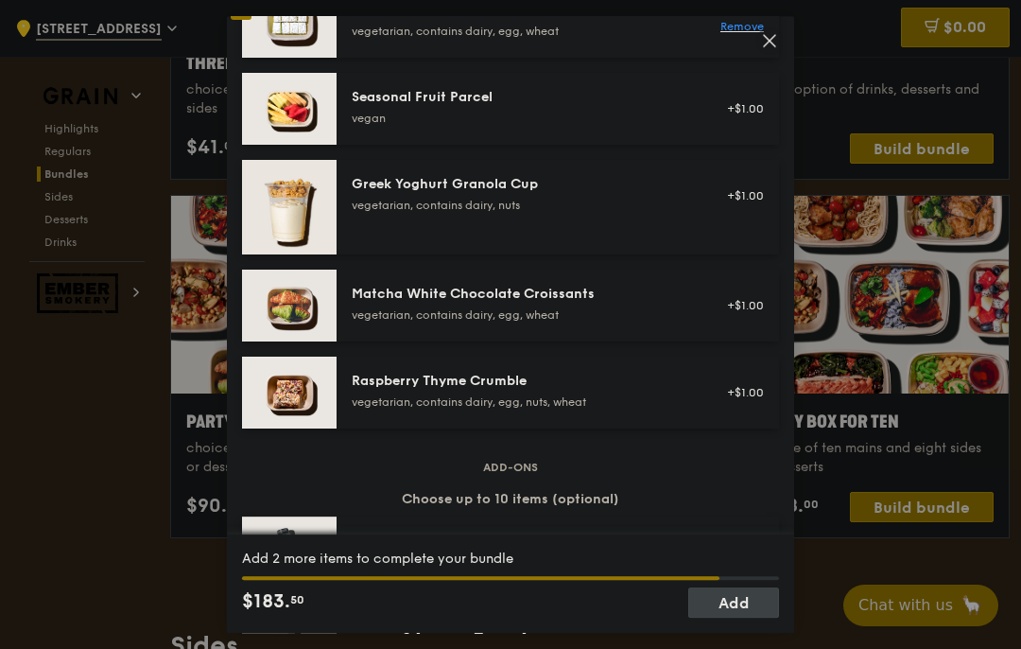
scroll to position [1523, 0]
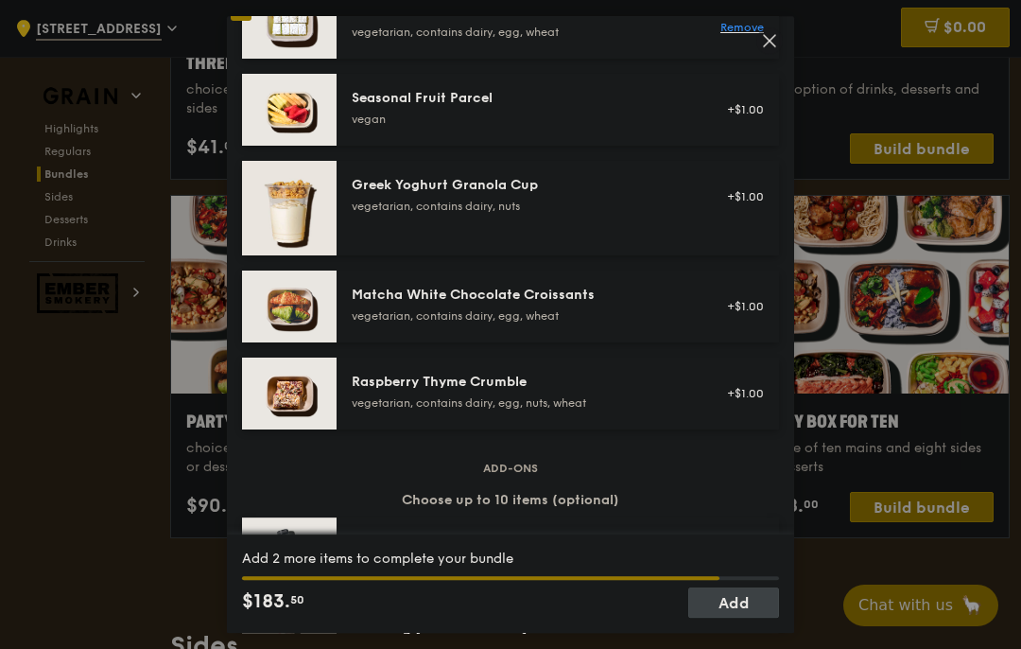
click at [571, 308] on div "vegetarian, contains dairy, egg, wheat" at bounding box center [521, 315] width 339 height 15
click at [559, 399] on div "vegetarian, contains dairy, egg, nuts, wheat" at bounding box center [521, 402] width 339 height 15
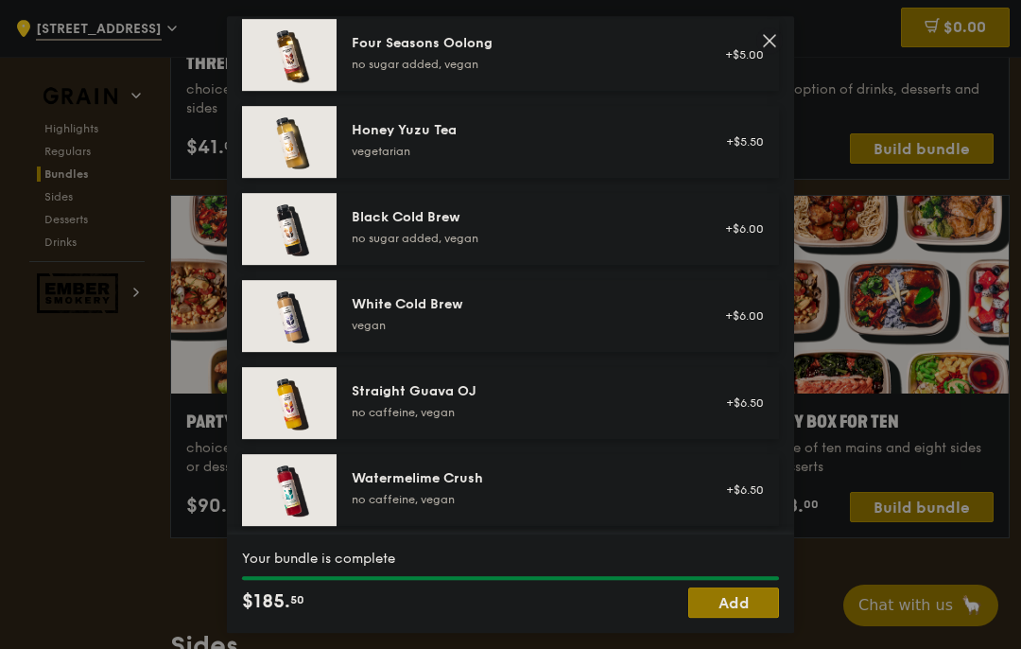
scroll to position [2282, 0]
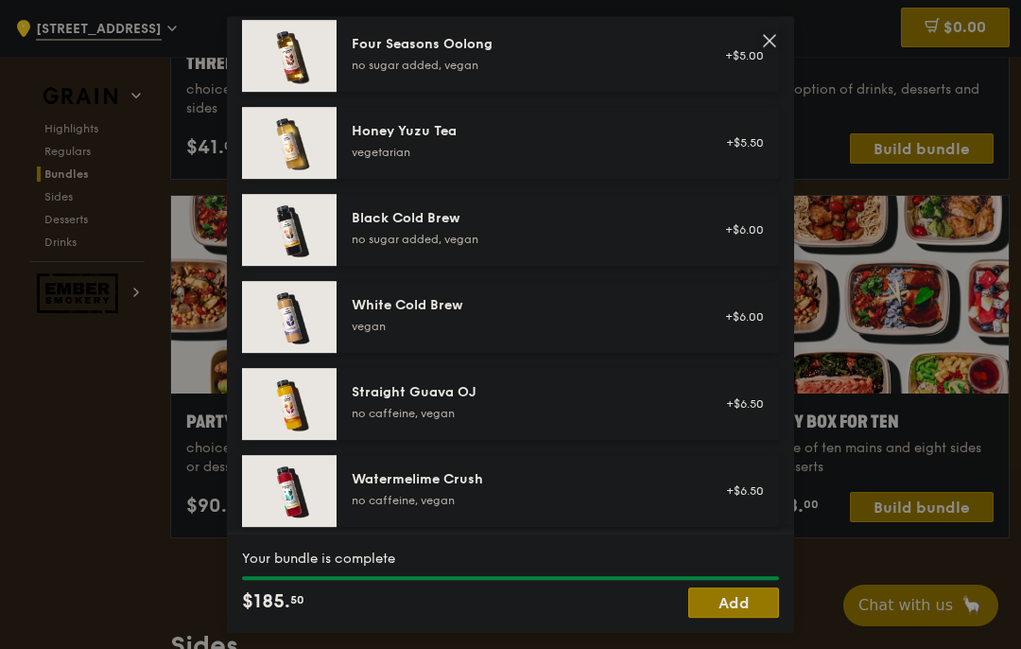
click at [736, 599] on link "Add" at bounding box center [733, 602] width 91 height 30
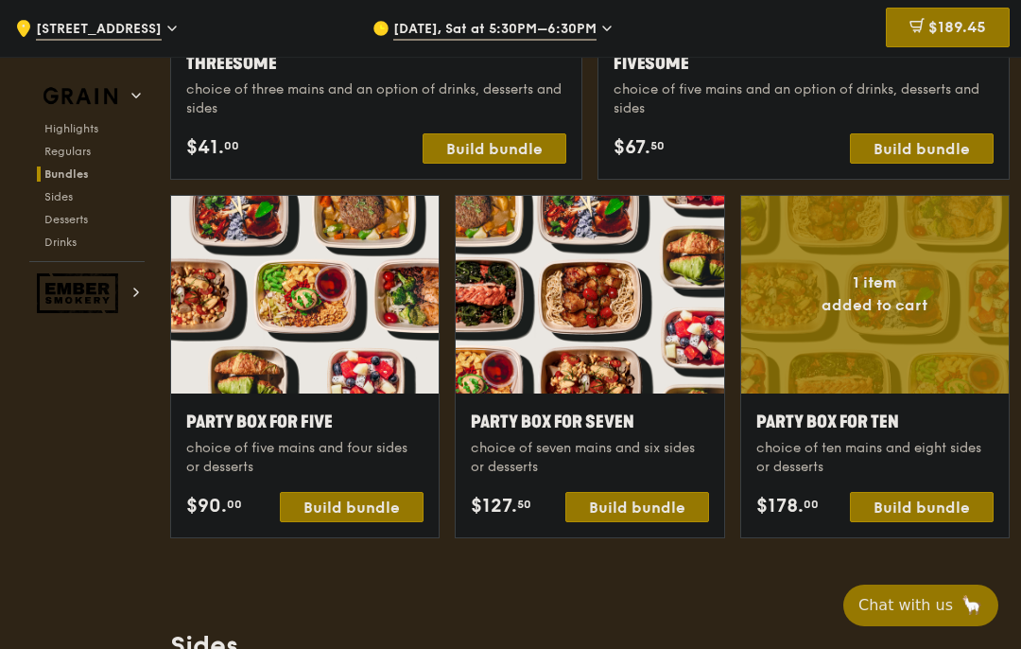
click at [971, 24] on span "$189.45" at bounding box center [958, 27] width 58 height 18
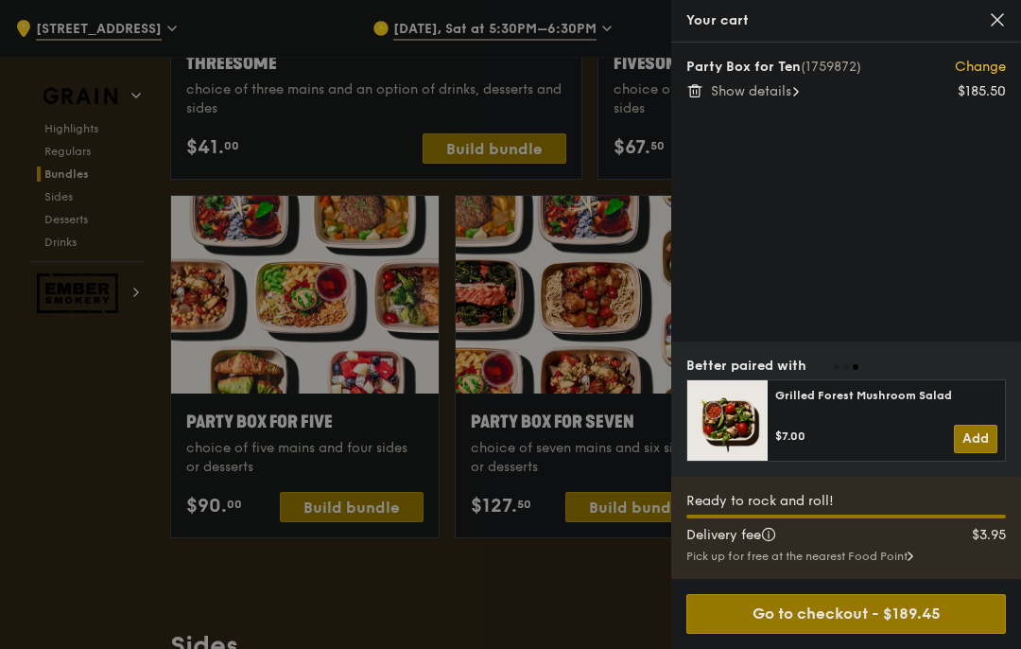
click at [896, 556] on div "Pick up for free at the nearest Food Point" at bounding box center [847, 555] width 320 height 15
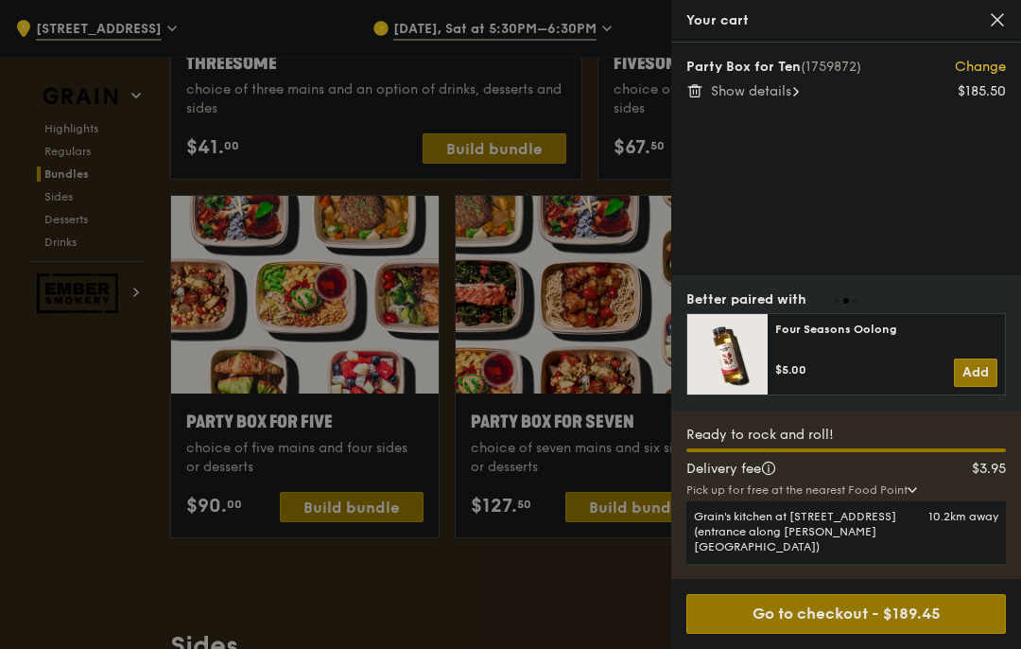
click at [931, 227] on div "Party Box for Ten (1759872) Change $185.50 Show details" at bounding box center [846, 159] width 350 height 233
click at [1001, 15] on icon at bounding box center [997, 19] width 11 height 11
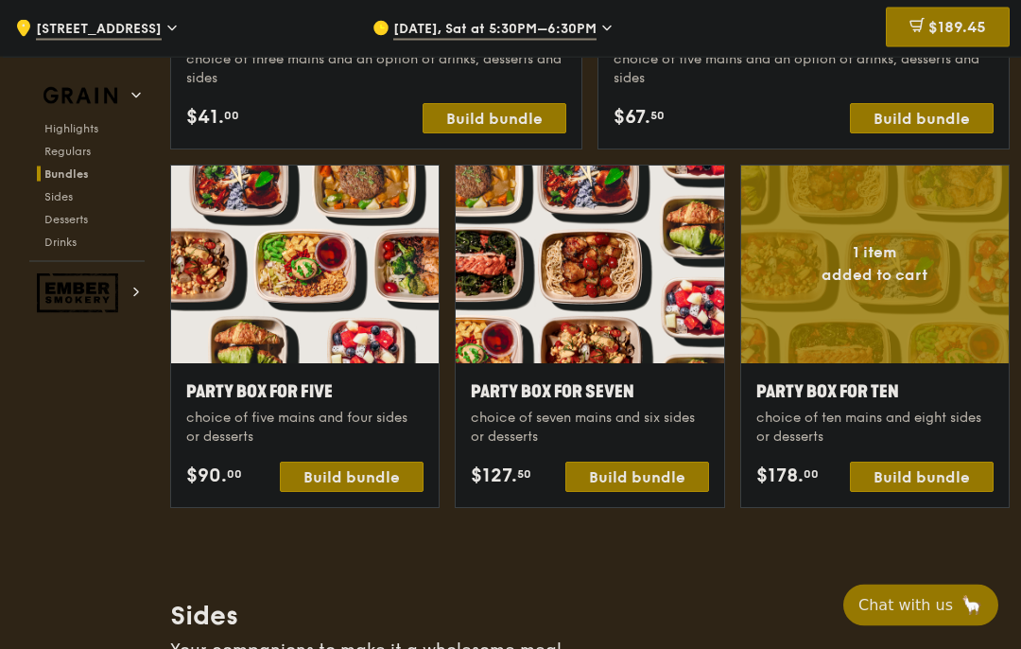
scroll to position [3621, 0]
